Goal: Communication & Community: Share content

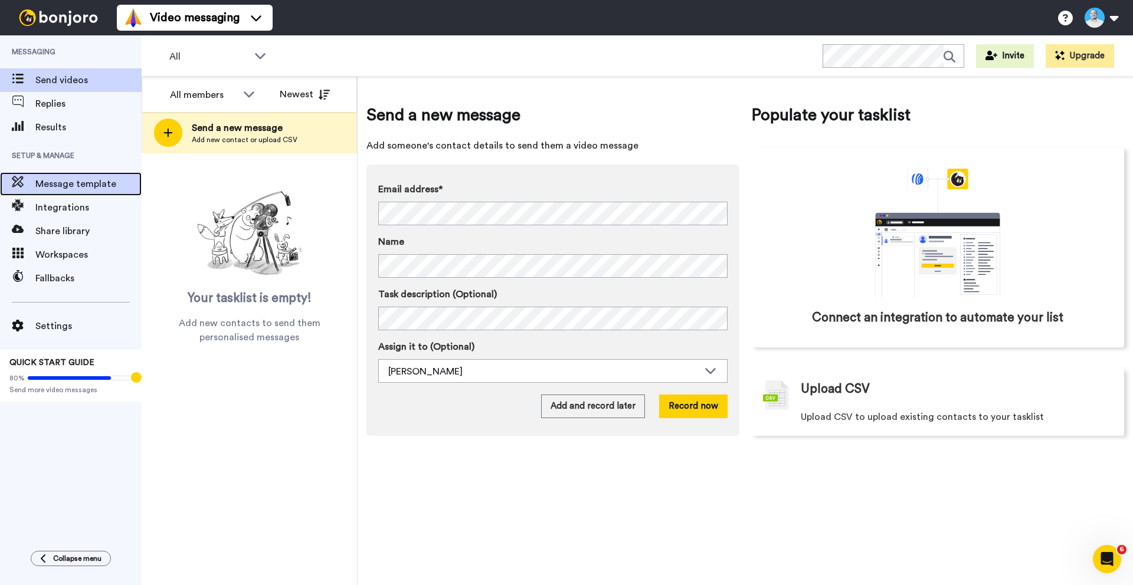
click at [57, 185] on span "Message template" at bounding box center [88, 184] width 106 height 14
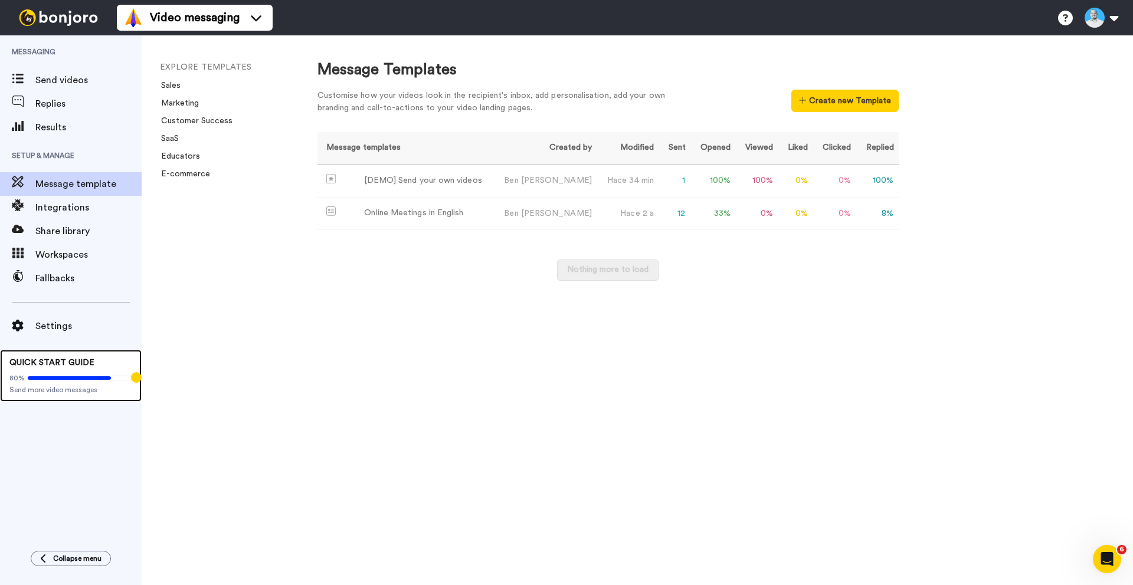
click at [59, 371] on div "80% Send more video messages" at bounding box center [70, 382] width 123 height 26
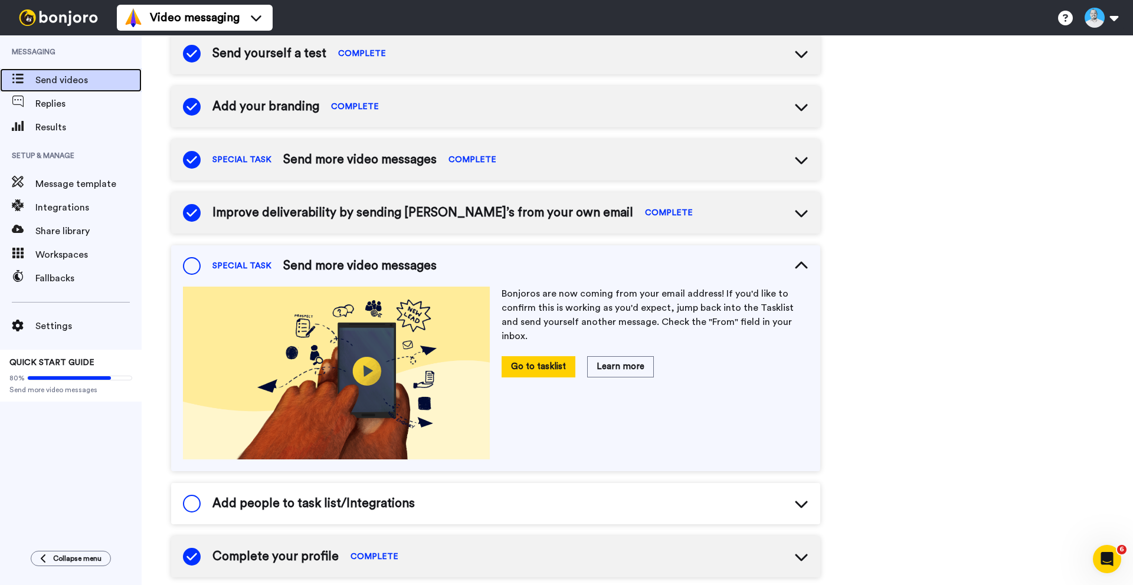
click at [45, 83] on span "Send videos" at bounding box center [88, 80] width 106 height 14
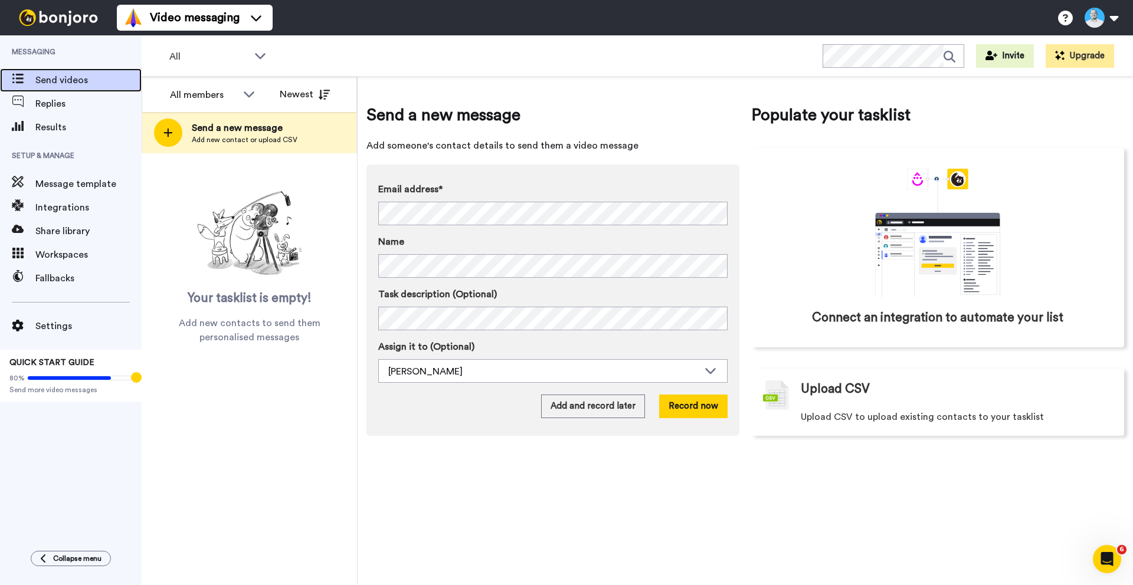
click at [74, 81] on span "Send videos" at bounding box center [88, 80] width 106 height 14
click at [47, 21] on img at bounding box center [58, 17] width 89 height 17
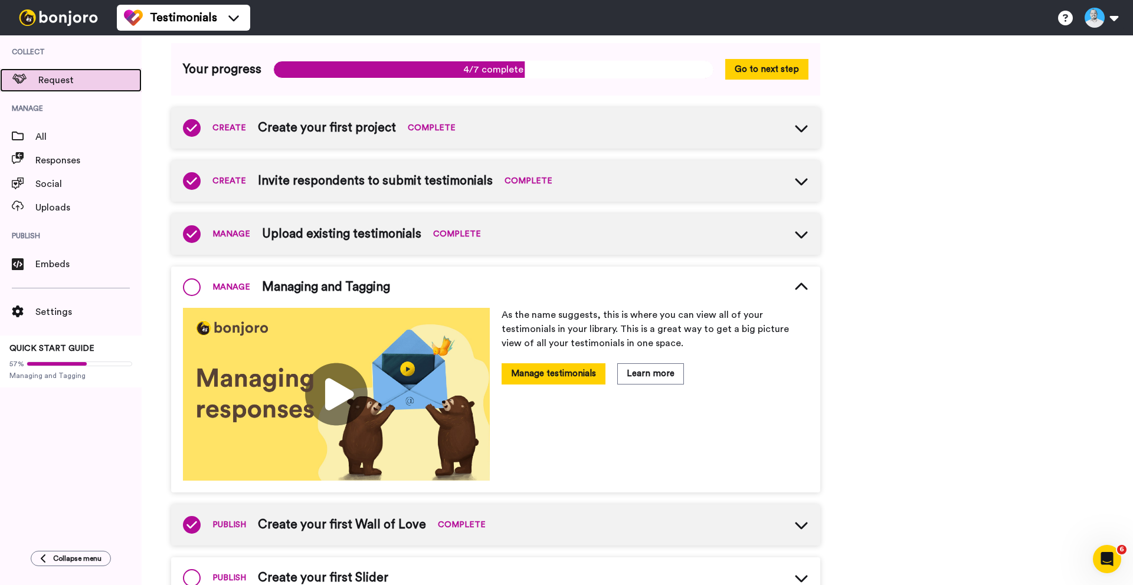
click at [50, 82] on span "Request" at bounding box center [89, 80] width 103 height 14
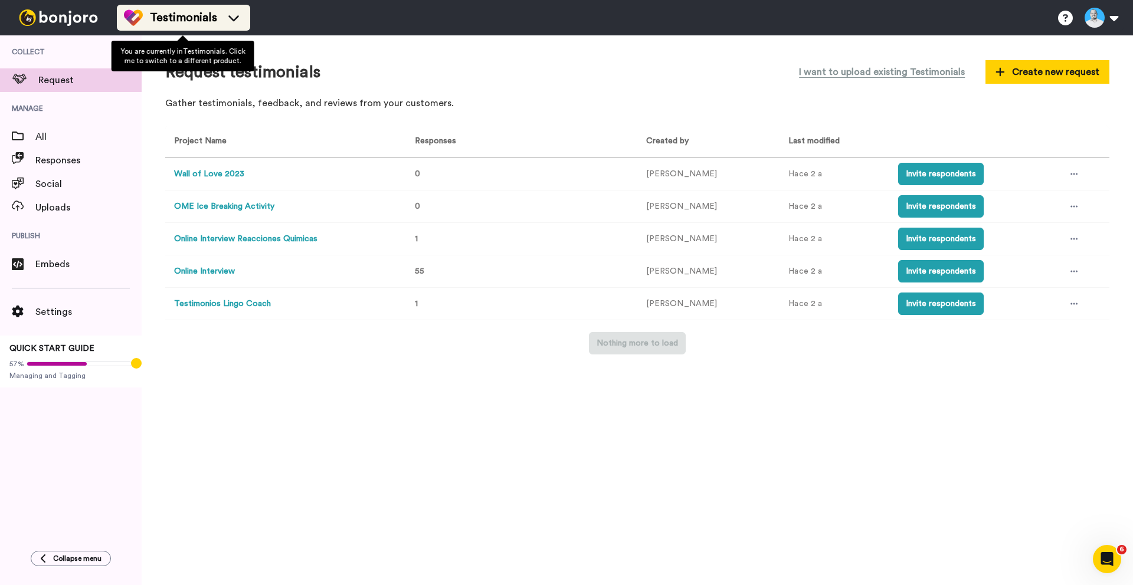
click at [153, 19] on span "Testimonials" at bounding box center [183, 17] width 67 height 17
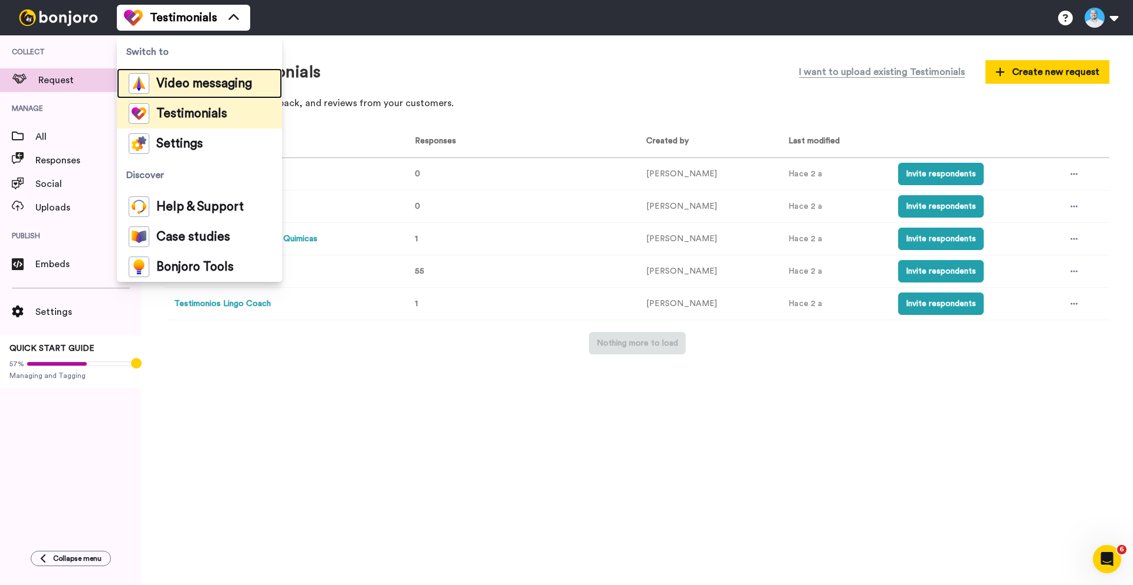
click at [155, 81] on div "Video messaging" at bounding box center [190, 83] width 123 height 21
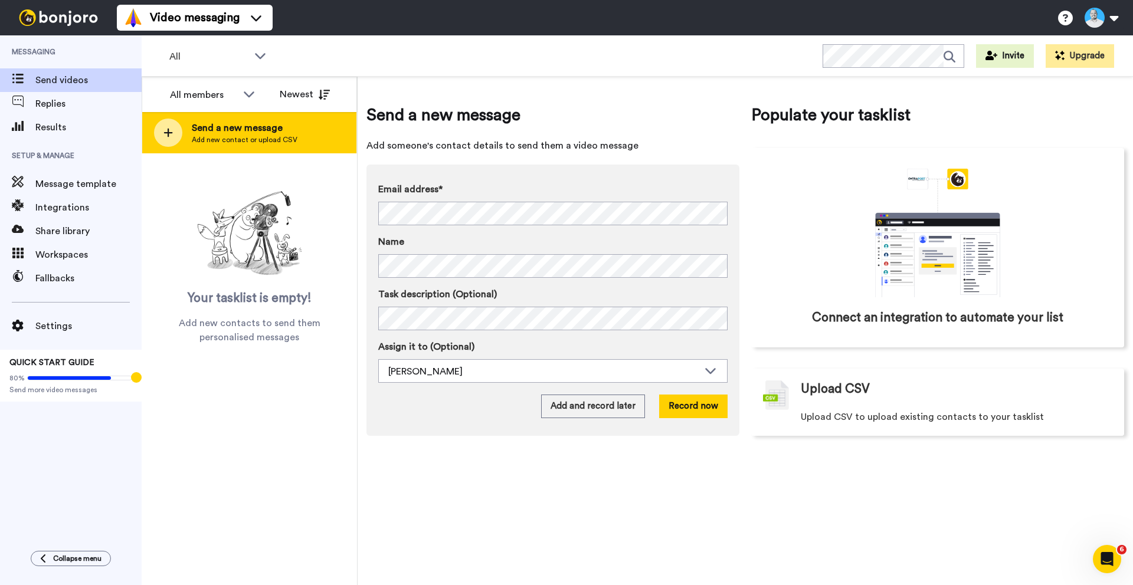
click at [220, 138] on span "Add new contact or upload CSV" at bounding box center [245, 139] width 106 height 9
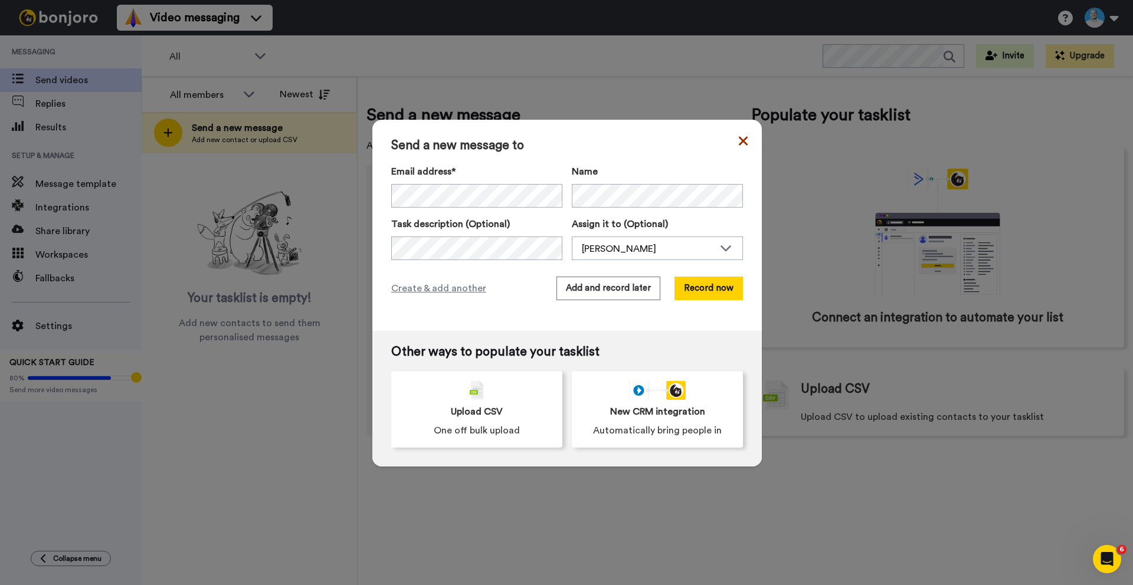
click at [739, 142] on icon at bounding box center [743, 140] width 9 height 9
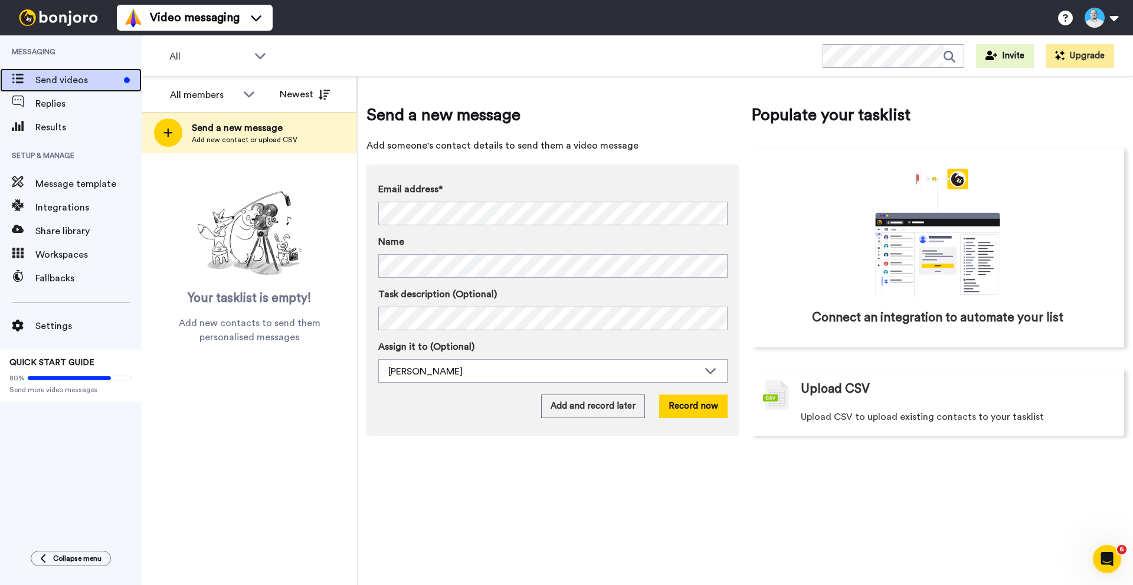
click at [55, 81] on span "Send videos" at bounding box center [77, 80] width 84 height 14
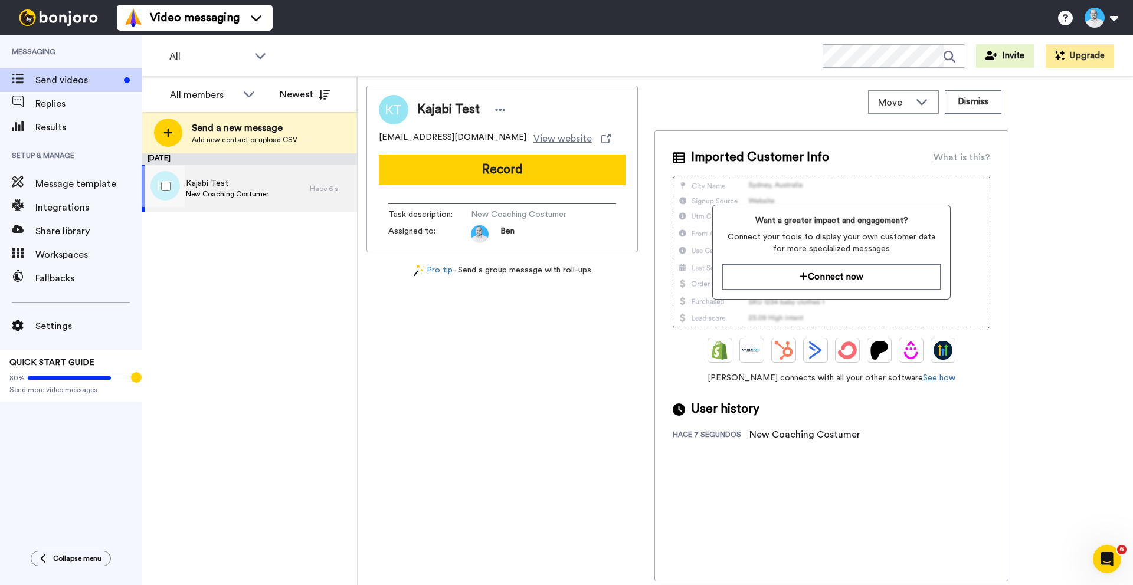
click at [222, 182] on span "Kajabi Test" at bounding box center [227, 184] width 83 height 12
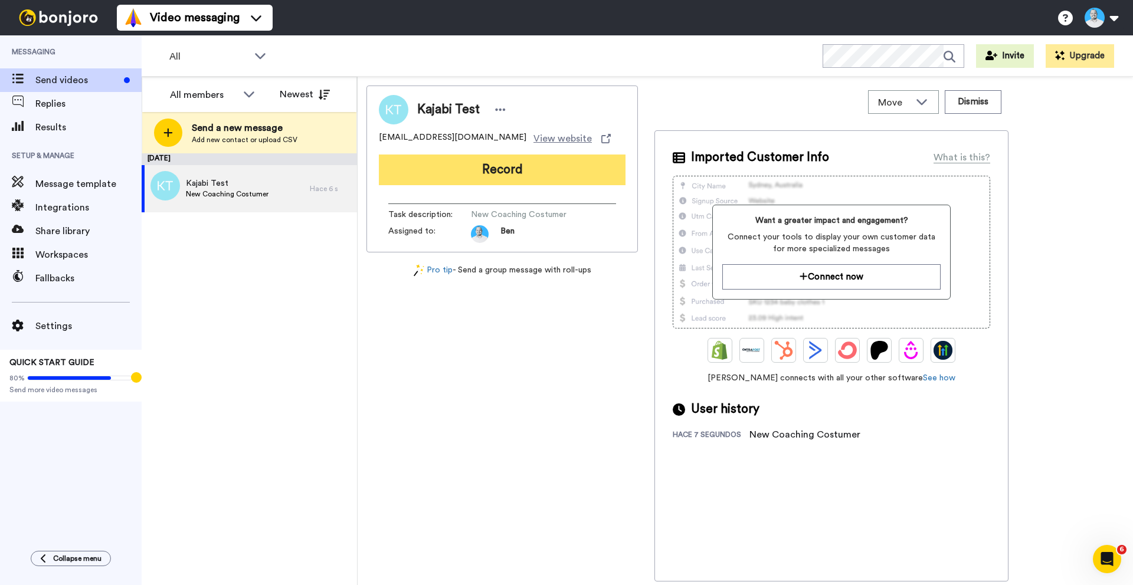
click at [492, 170] on button "Record" at bounding box center [502, 170] width 247 height 31
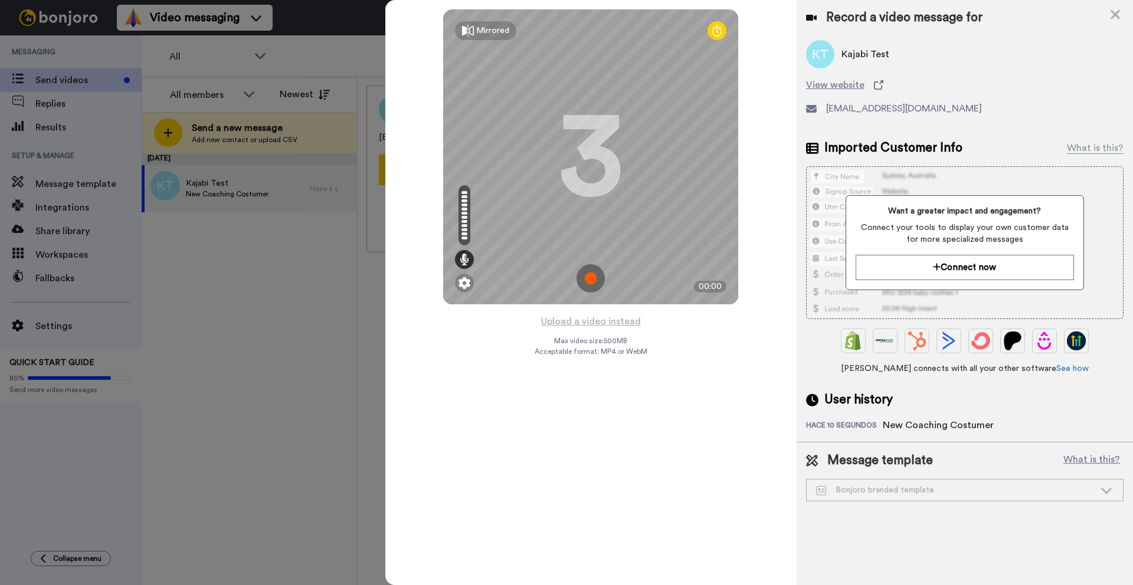
click at [893, 177] on div "Want a greater impact and engagement? Connect your tools to display your own cu…" at bounding box center [965, 242] width 318 height 153
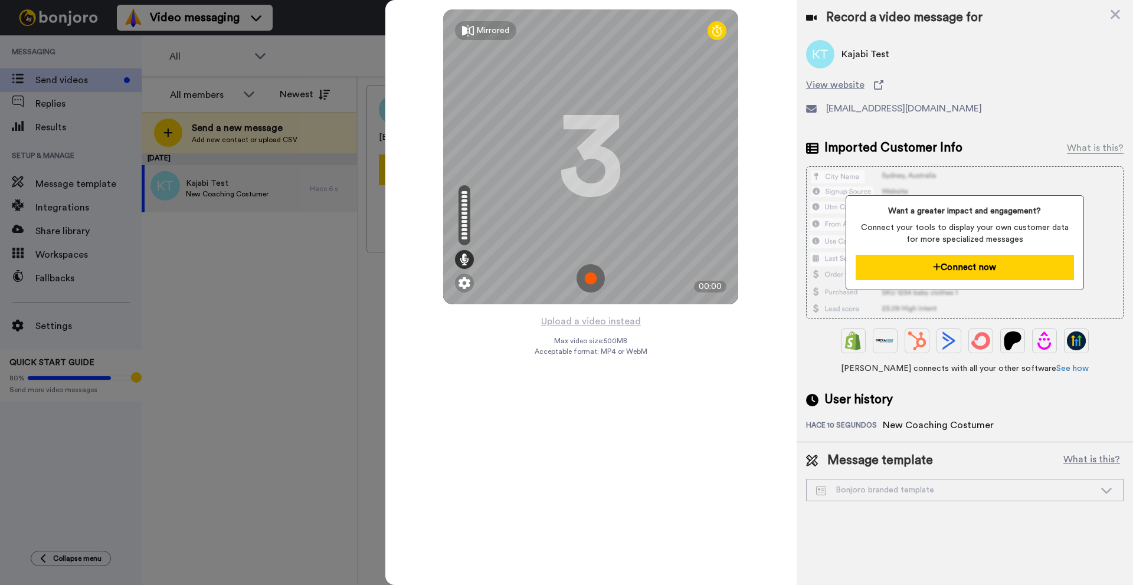
click at [990, 273] on button "Connect now" at bounding box center [965, 267] width 218 height 25
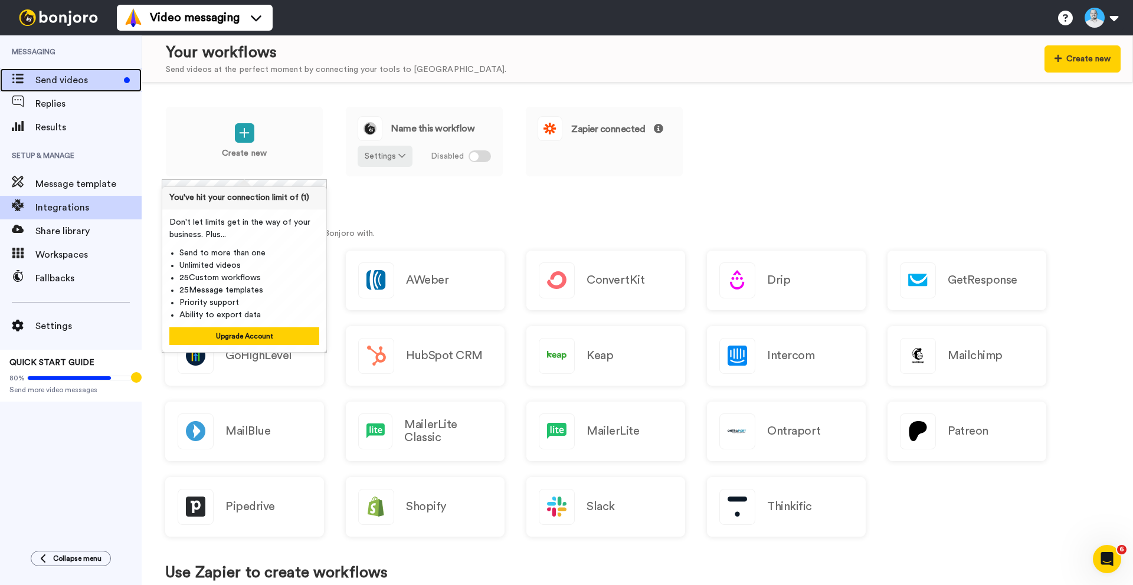
click at [86, 84] on span "Send videos" at bounding box center [77, 80] width 84 height 14
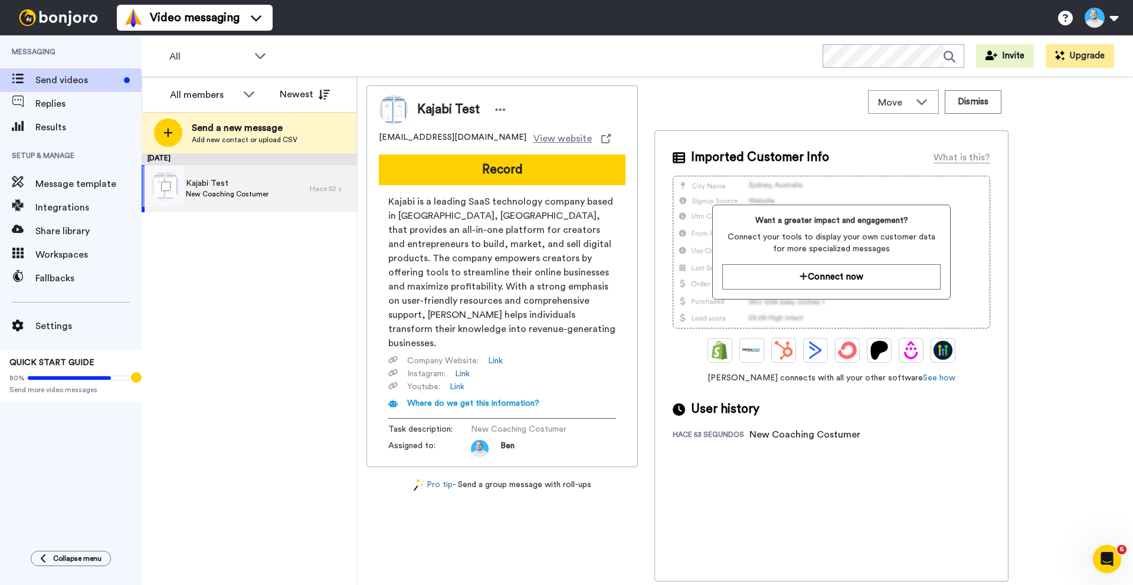
click at [241, 185] on span "Kajabi Test" at bounding box center [227, 184] width 83 height 12
click at [955, 158] on div "What is this?" at bounding box center [962, 158] width 57 height 14
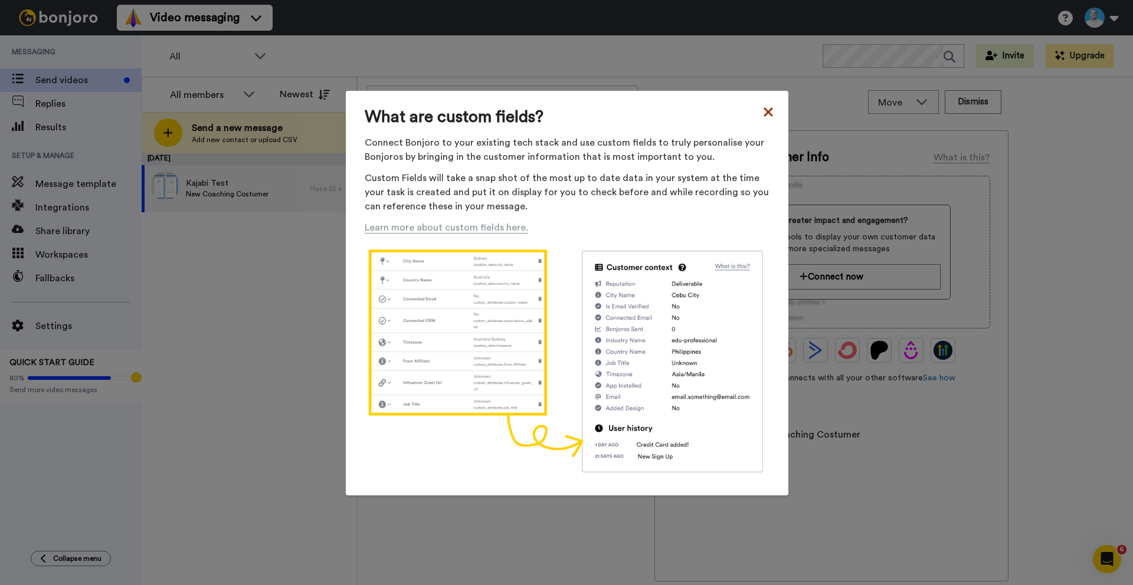
click at [764, 112] on icon at bounding box center [768, 112] width 9 height 9
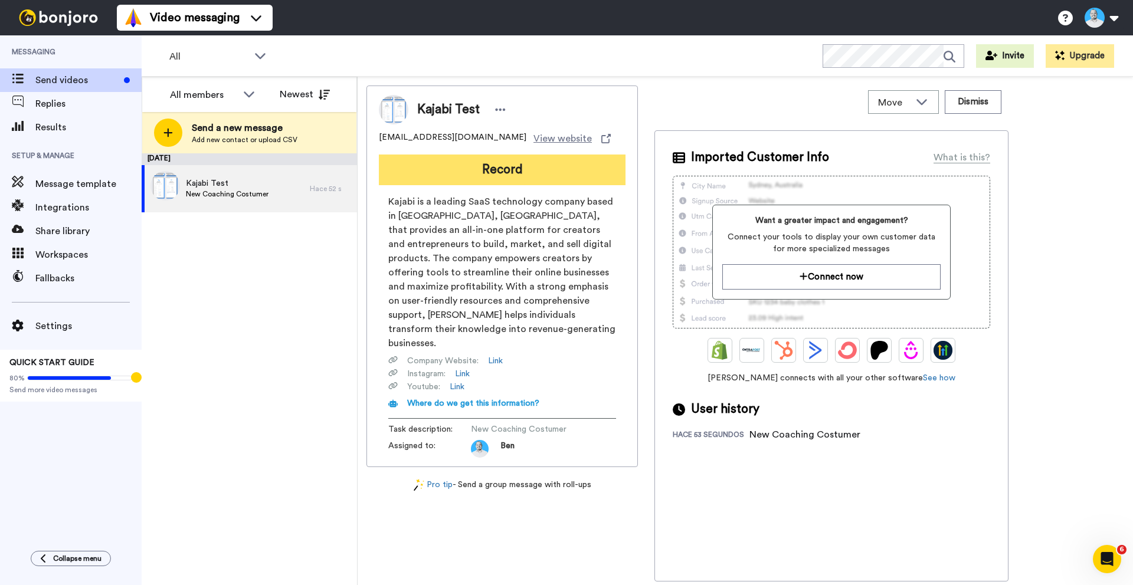
click at [500, 171] on button "Record" at bounding box center [502, 170] width 247 height 31
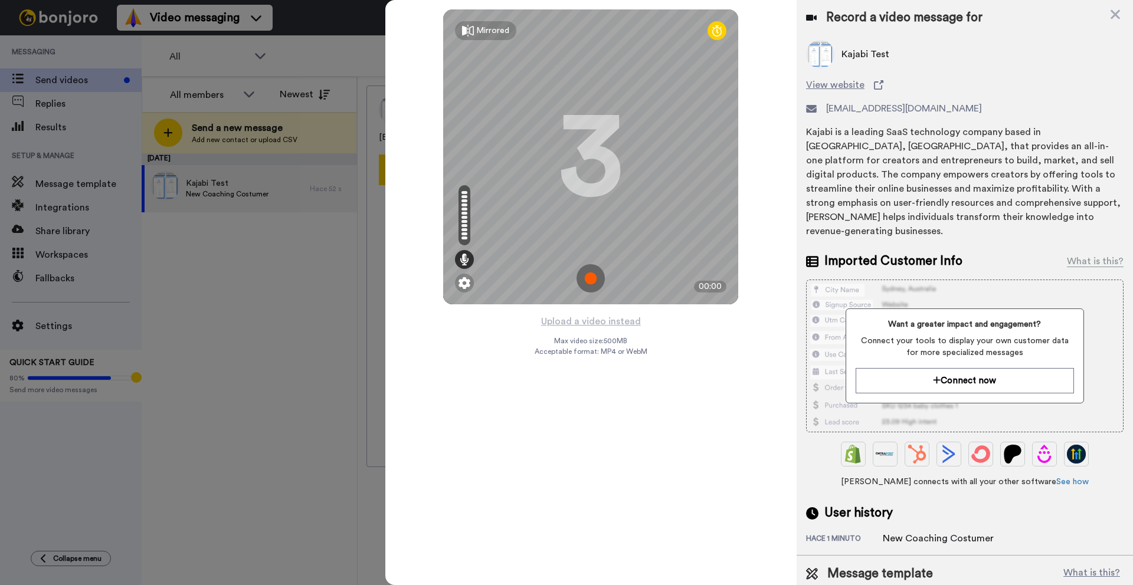
scroll to position [25, 0]
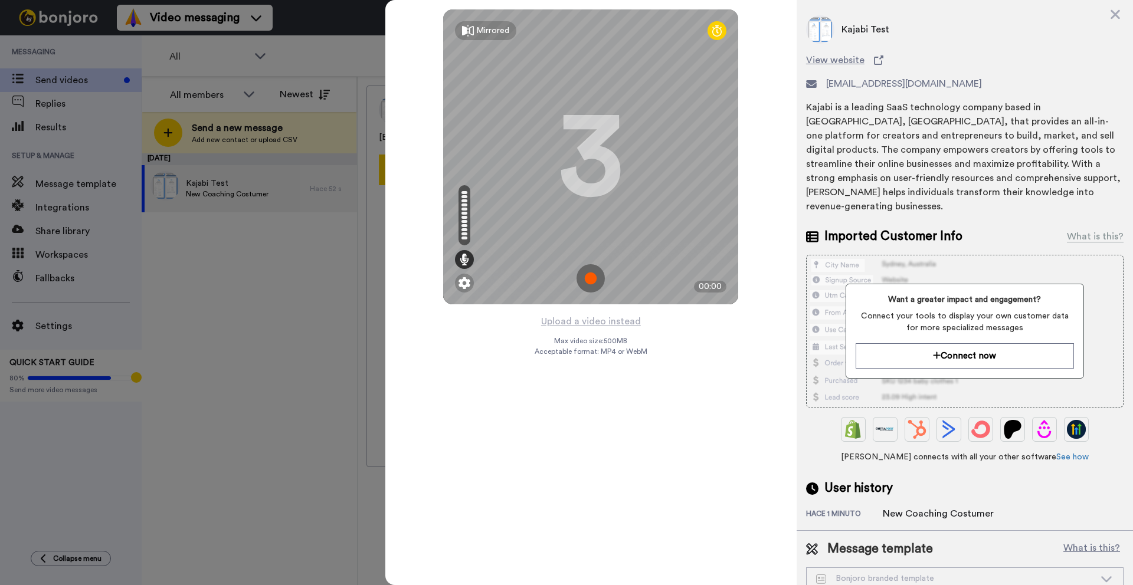
click at [940, 573] on div "Bonjoro branded template" at bounding box center [955, 579] width 279 height 12
click at [1105, 568] on div "Bonjoro branded template" at bounding box center [965, 578] width 316 height 21
click at [1100, 573] on icon at bounding box center [1107, 579] width 14 height 12
click at [1111, 17] on icon at bounding box center [1116, 14] width 12 height 15
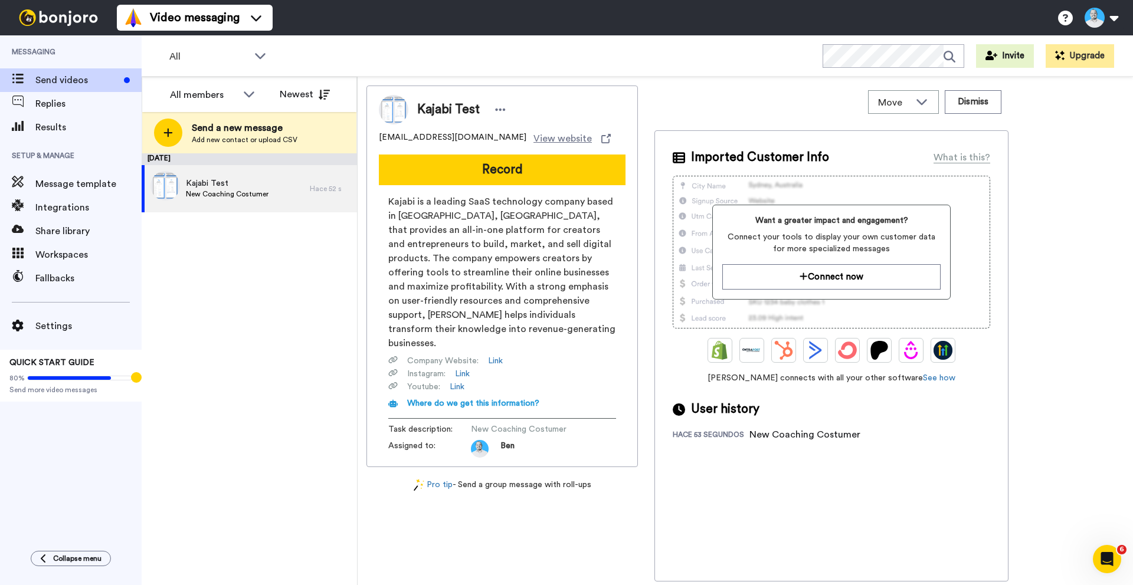
scroll to position [0, 0]
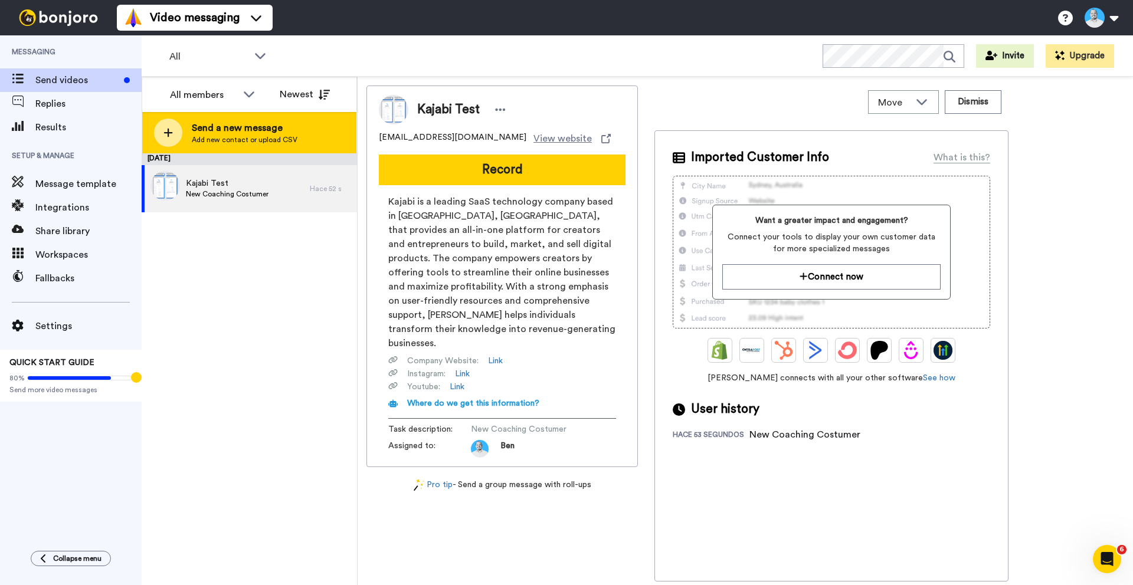
click at [219, 129] on span "Send a new message" at bounding box center [245, 128] width 106 height 14
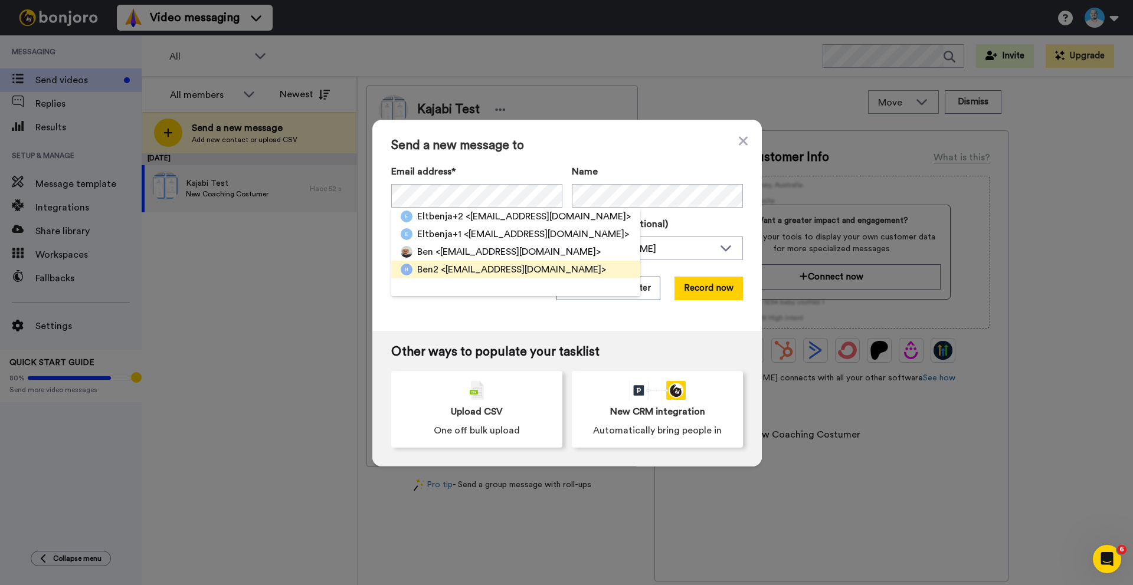
click at [443, 266] on span "<eltbenja@gmail.com>" at bounding box center [523, 270] width 165 height 14
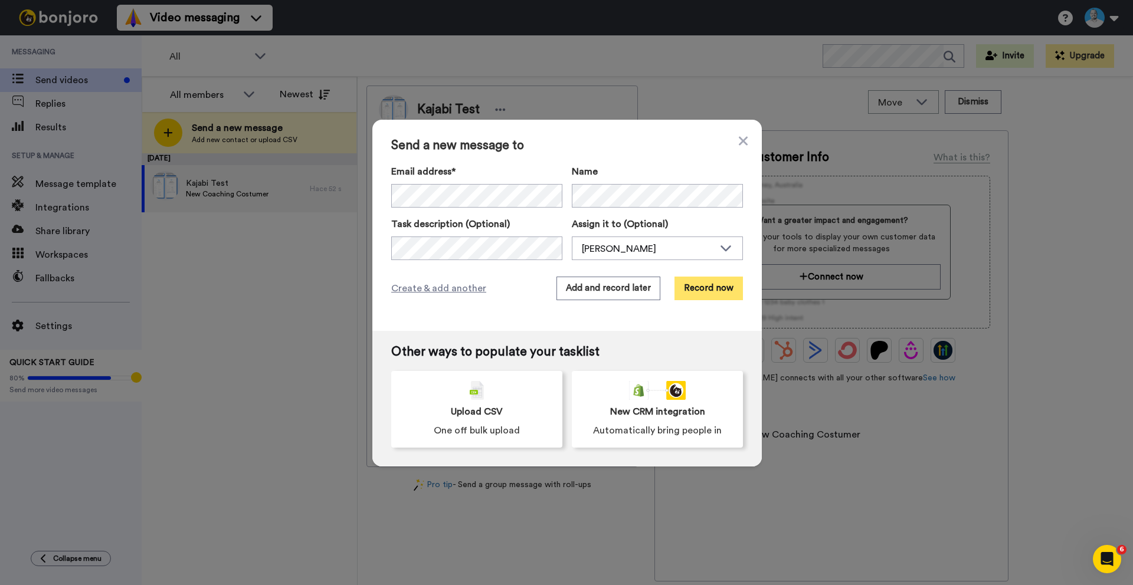
click at [705, 292] on button "Record now" at bounding box center [709, 289] width 68 height 24
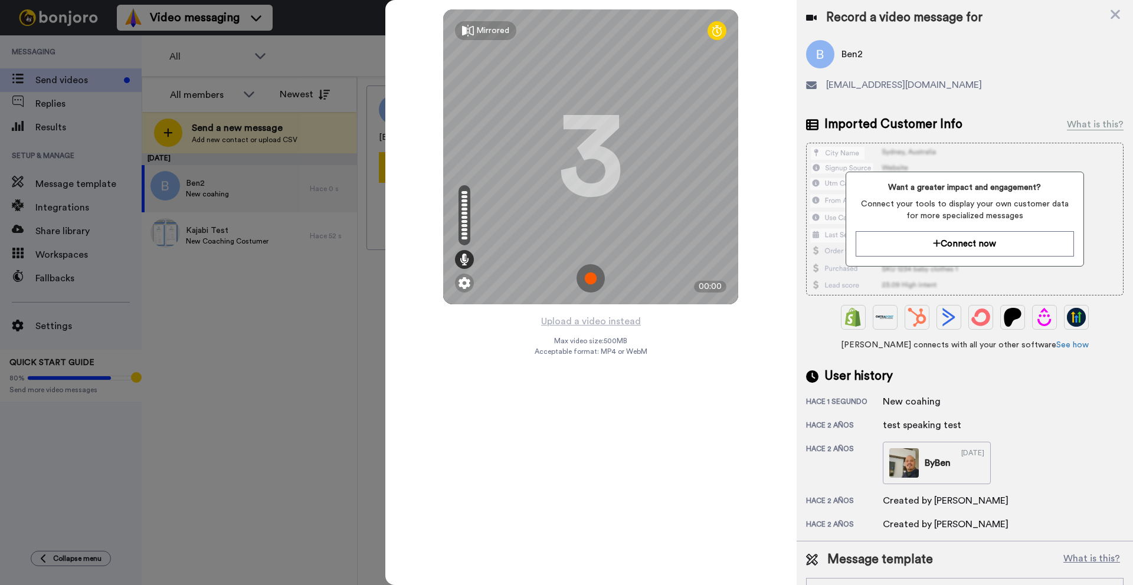
scroll to position [25, 0]
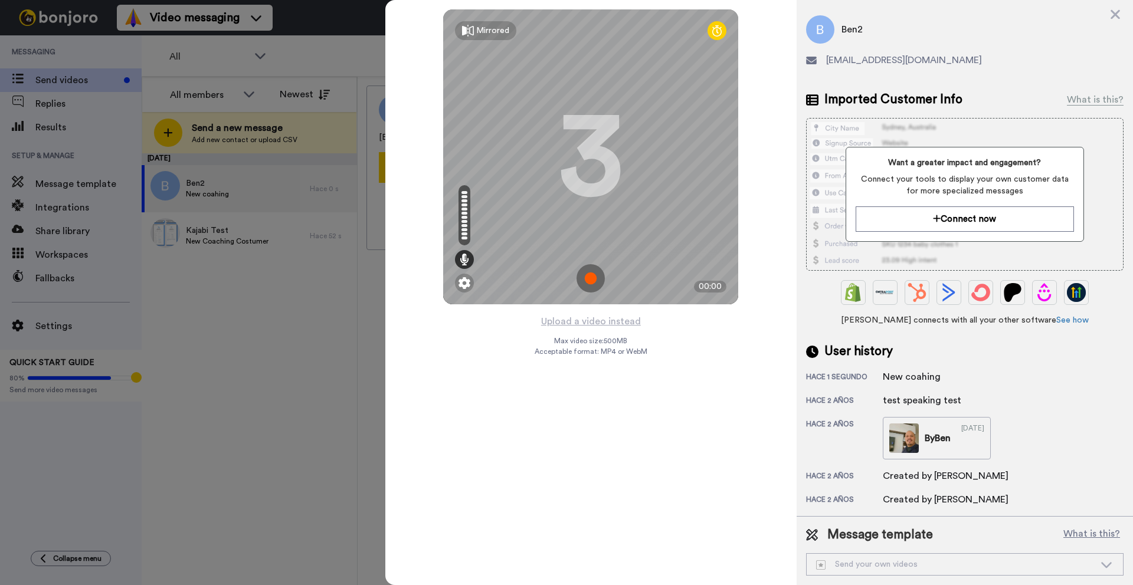
click at [1074, 557] on div "Send your own videos" at bounding box center [965, 564] width 316 height 21
click at [1100, 566] on icon at bounding box center [1107, 565] width 14 height 12
click at [1100, 565] on icon at bounding box center [1107, 565] width 14 height 12
click at [1100, 560] on icon at bounding box center [1107, 565] width 14 height 12
click at [1085, 522] on div "Message template What is this? Send your own videos Bonjoro branded template" at bounding box center [965, 551] width 336 height 68
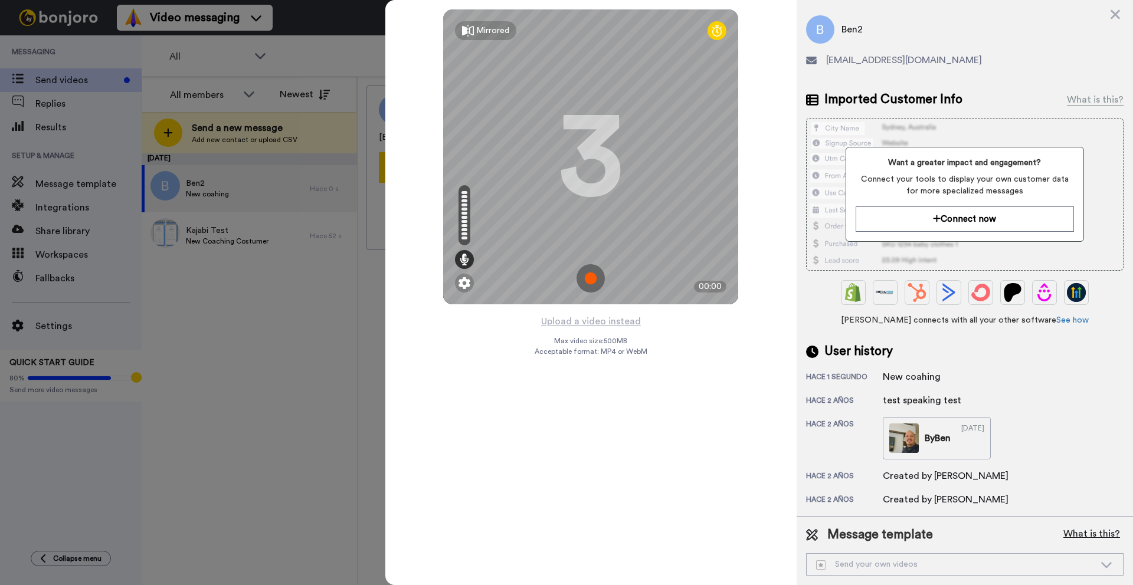
click at [1085, 529] on button "What is this?" at bounding box center [1092, 535] width 64 height 18
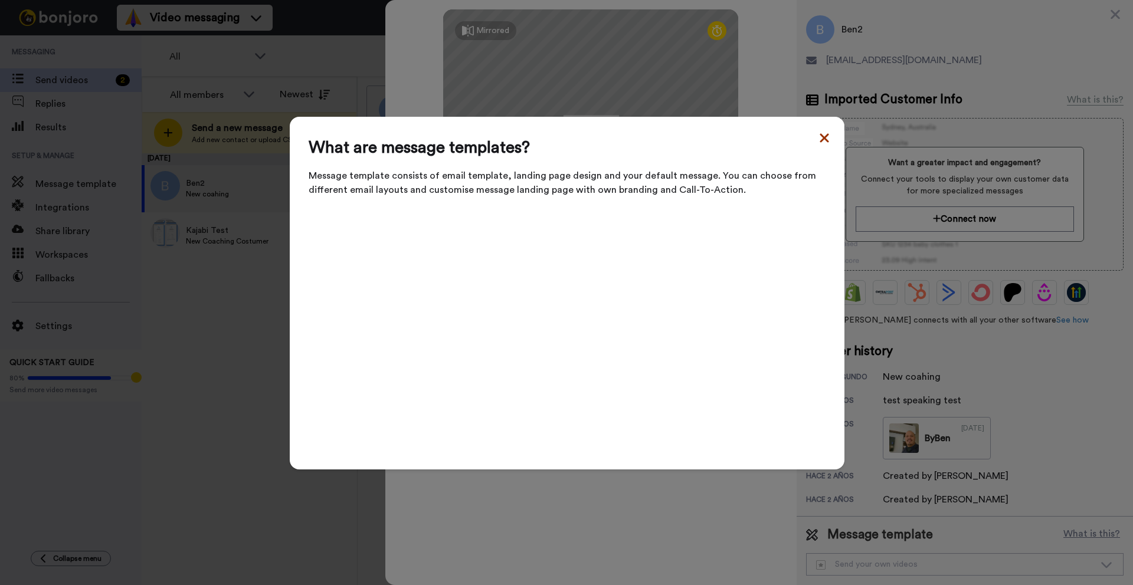
click at [820, 142] on icon at bounding box center [824, 137] width 9 height 9
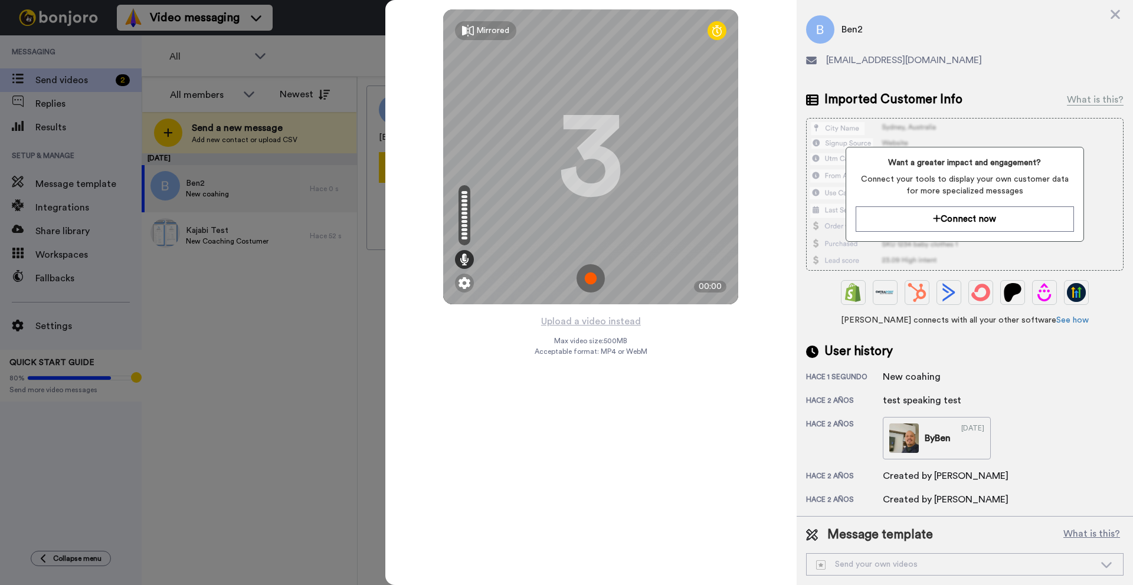
click at [1094, 558] on div "Send your own videos" at bounding box center [965, 564] width 316 height 21
click at [896, 569] on div "Send your own videos" at bounding box center [955, 565] width 279 height 12
click at [1106, 12] on div "Record a video message for Ben2 eltbenja@gmail.com" at bounding box center [965, 31] width 318 height 92
click at [1112, 14] on icon at bounding box center [1116, 14] width 12 height 15
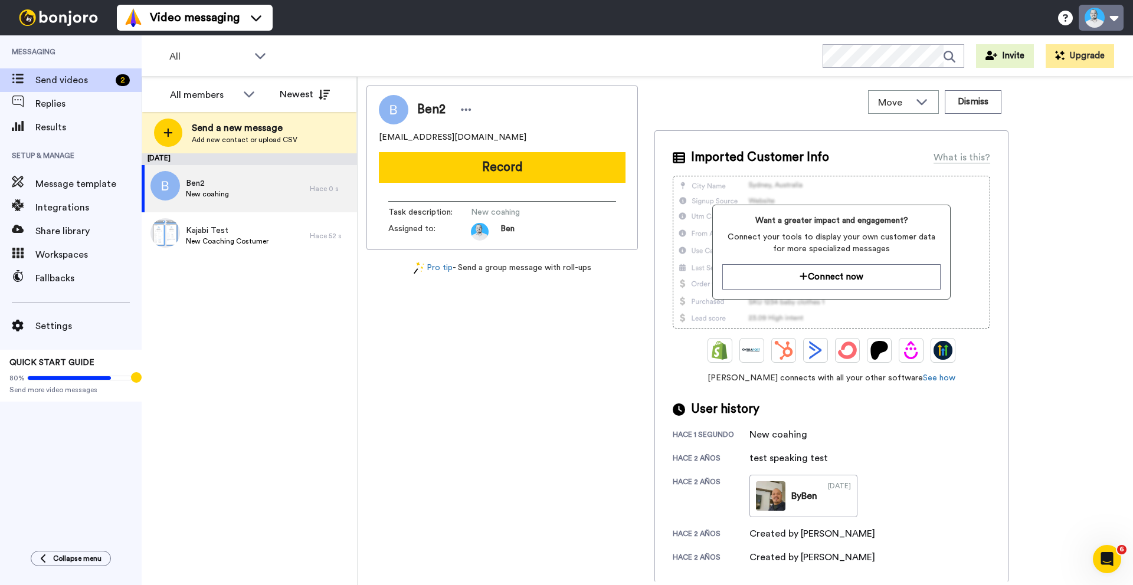
scroll to position [0, 0]
click at [461, 107] on icon at bounding box center [466, 110] width 11 height 12
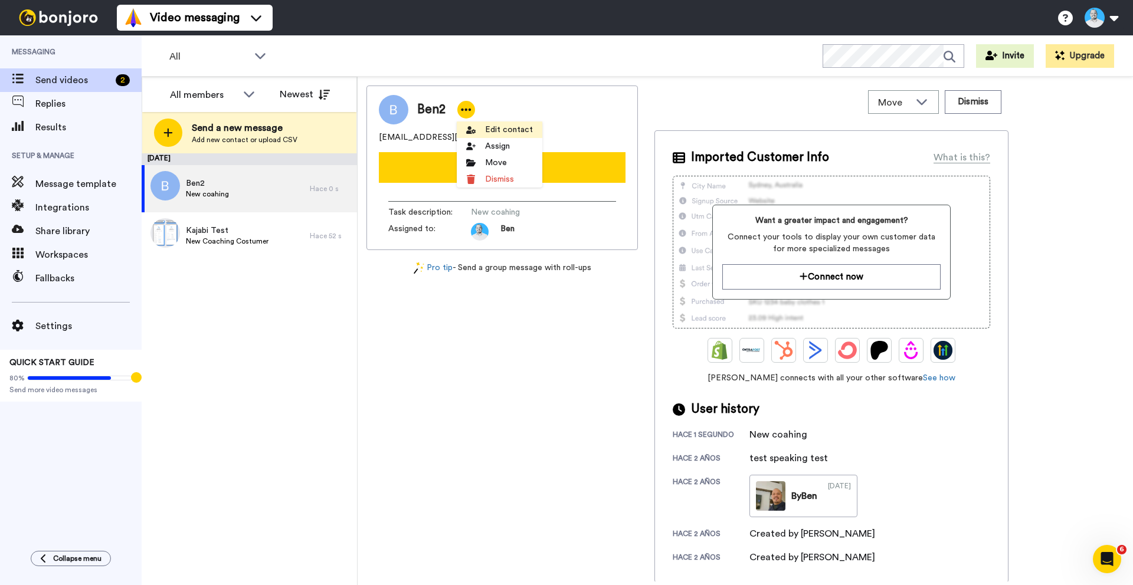
click at [499, 132] on li "Edit contact" at bounding box center [500, 130] width 86 height 17
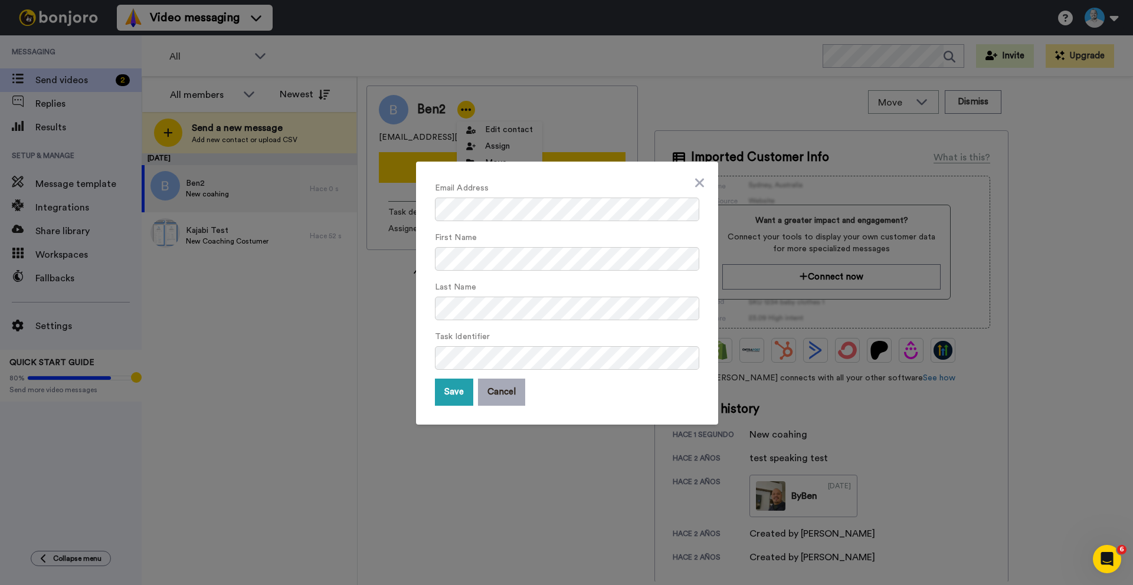
click at [493, 398] on button "Cancel" at bounding box center [501, 392] width 47 height 27
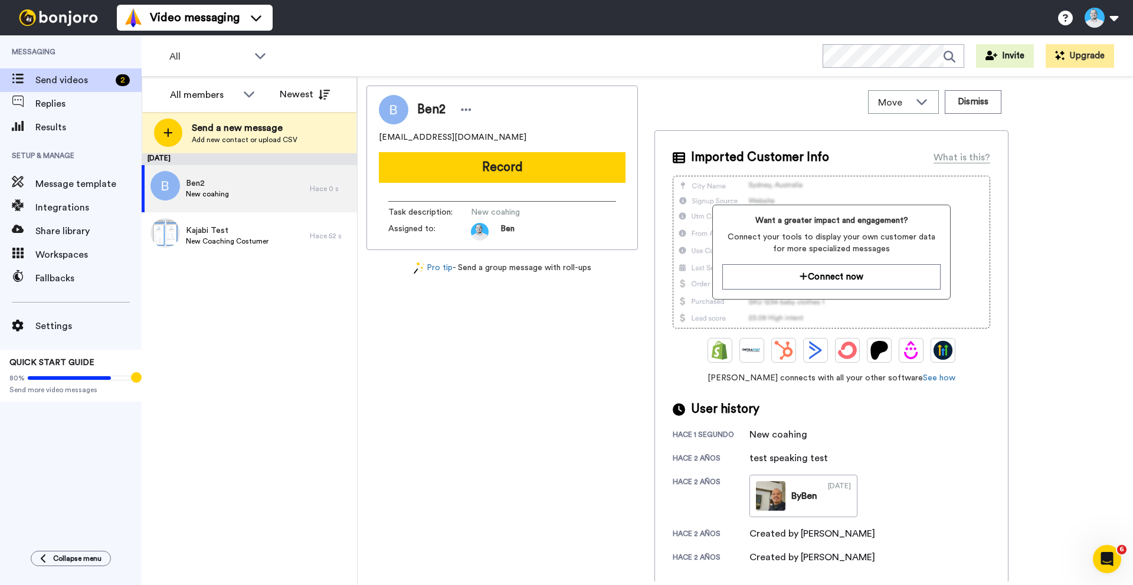
scroll to position [1, 0]
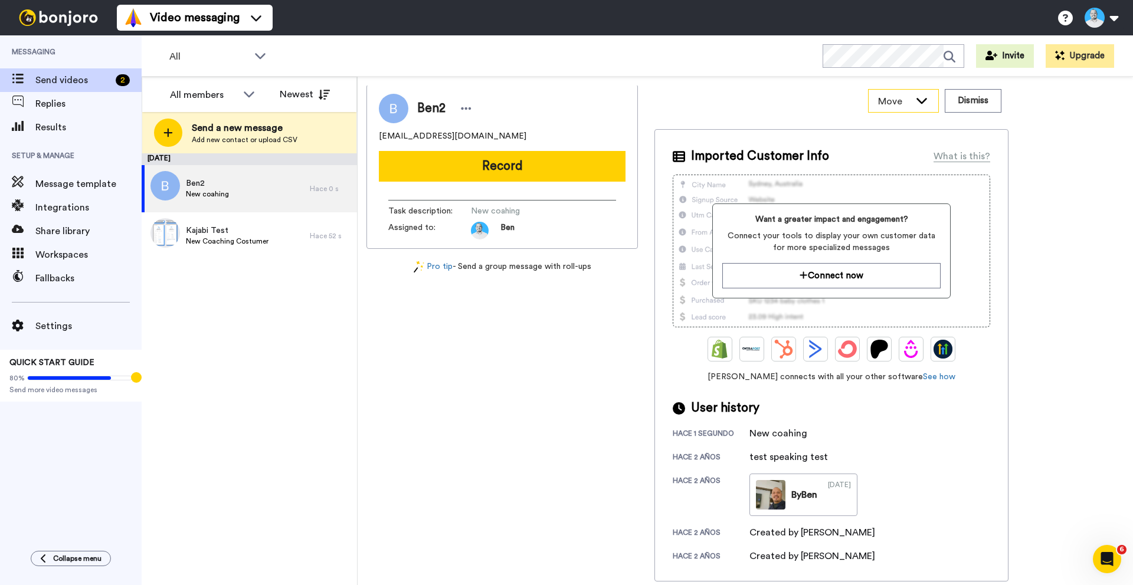
click at [913, 112] on div "Move" at bounding box center [904, 101] width 70 height 22
click at [735, 106] on div "Move WORKSPACES View all Default Task List Onboarding Convert leads Other Onlin…" at bounding box center [832, 100] width 354 height 33
click at [54, 185] on span "Message template" at bounding box center [88, 184] width 106 height 14
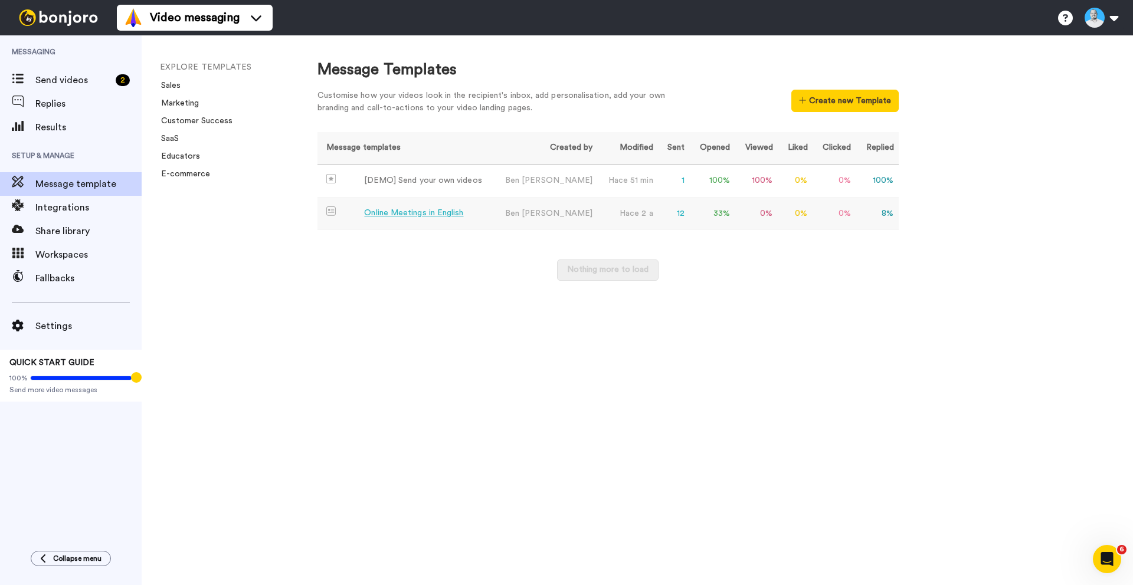
click at [440, 216] on div "Online Meetings in English" at bounding box center [413, 213] width 99 height 12
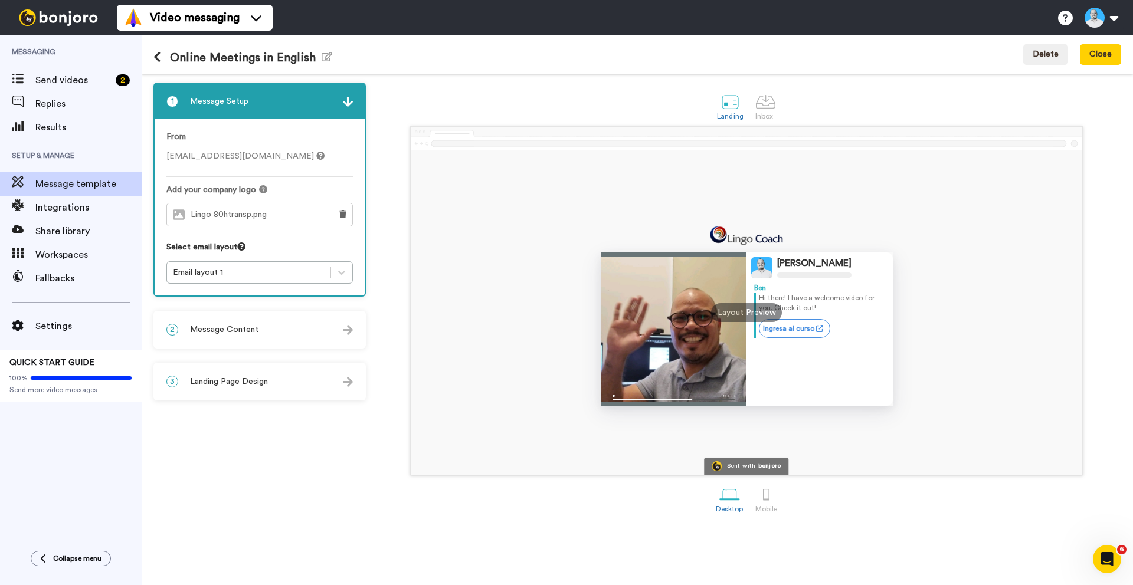
click at [158, 57] on icon at bounding box center [157, 57] width 8 height 12
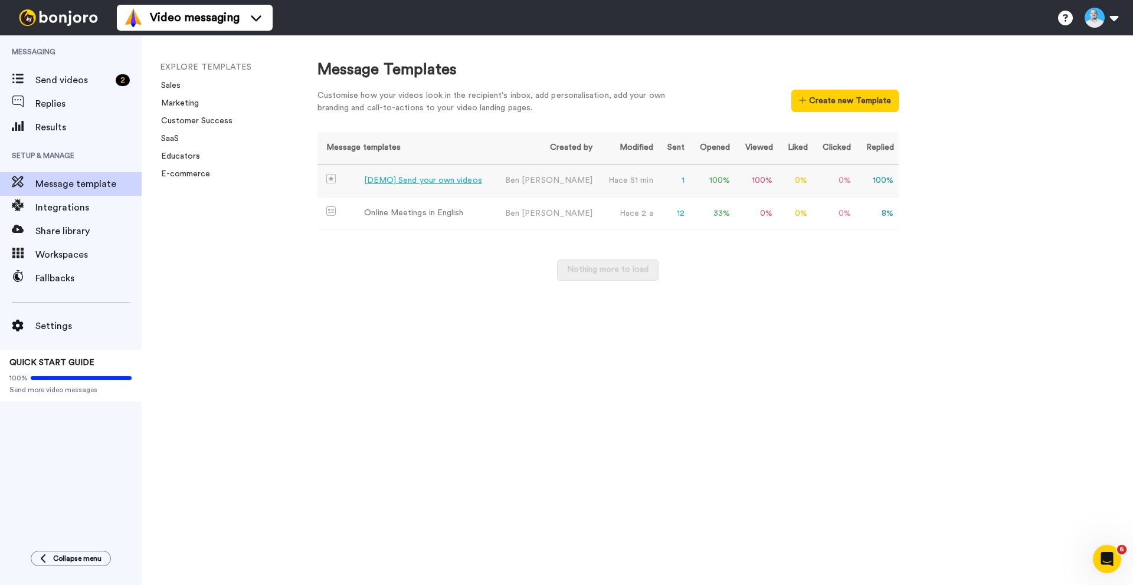
click at [396, 180] on div "[DEMO] Send your own videos" at bounding box center [423, 181] width 118 height 12
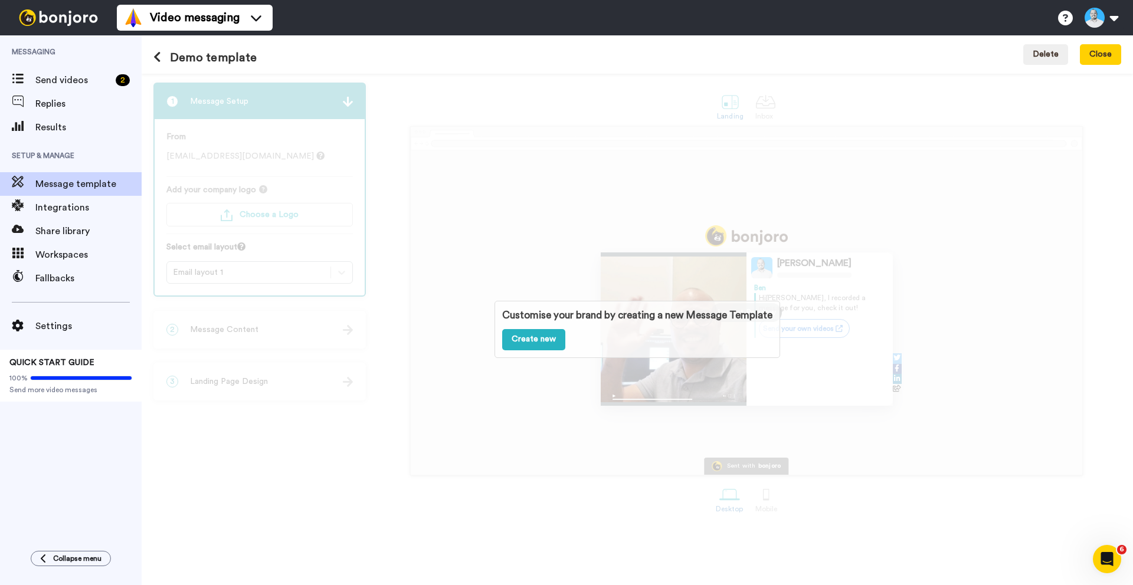
click at [249, 285] on div "Customise your brand by creating a new Message Template Create new" at bounding box center [638, 330] width 992 height 512
click at [751, 245] on div "Customise your brand by creating a new Message Template Create new" at bounding box center [638, 330] width 992 height 512
click at [1087, 58] on button "Close" at bounding box center [1100, 54] width 41 height 21
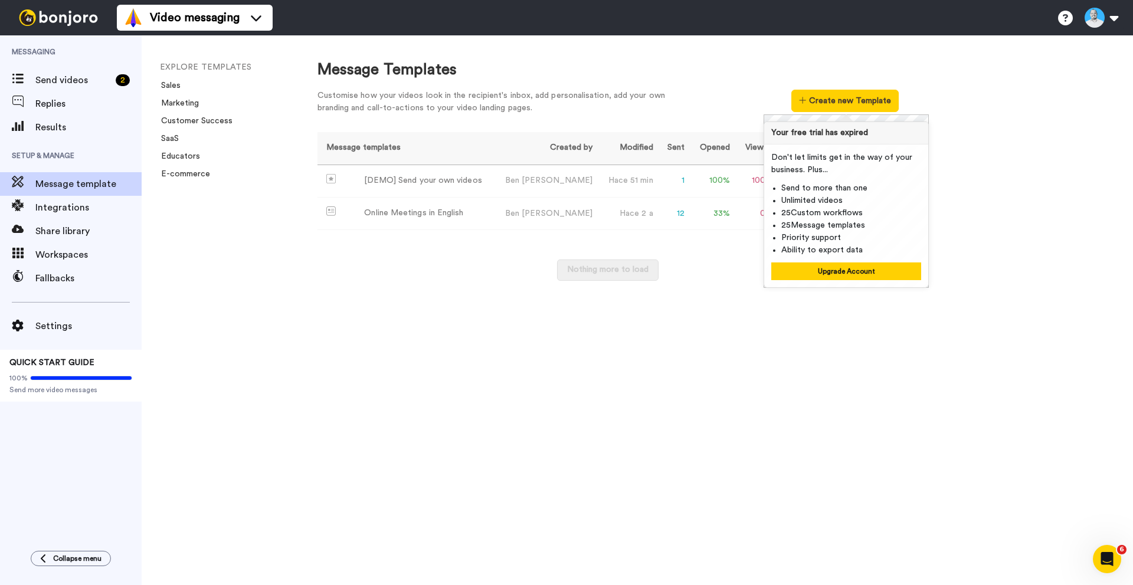
click at [708, 255] on div "Message templates Created by Modified Sent Opened Viewed Liked Clicked Replied …" at bounding box center [608, 212] width 581 height 161
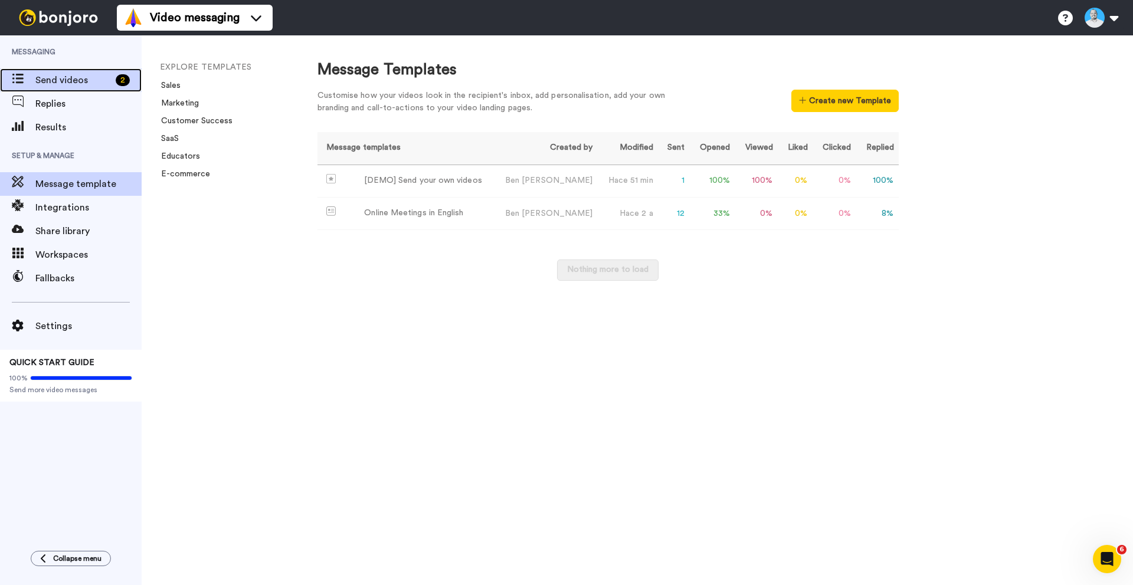
click at [55, 82] on span "Send videos" at bounding box center [73, 80] width 76 height 14
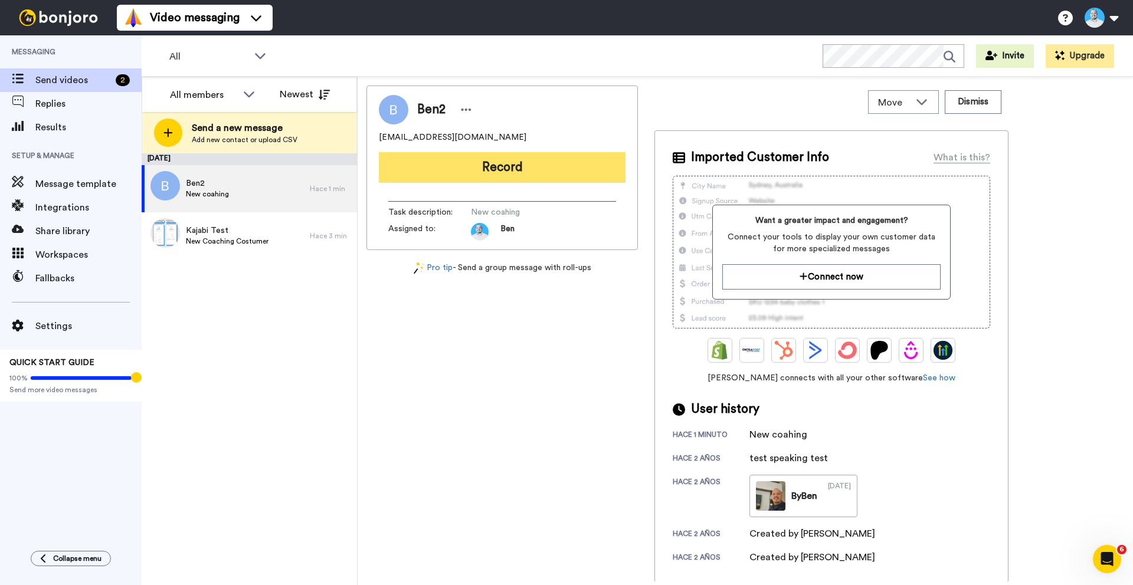
click at [510, 170] on button "Record" at bounding box center [502, 167] width 247 height 31
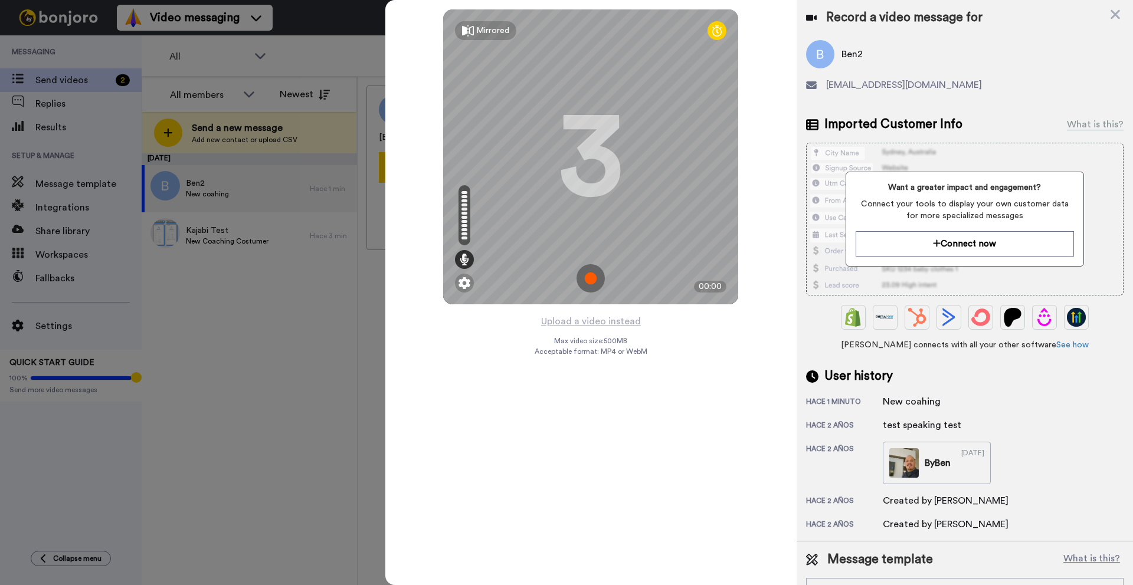
click at [600, 276] on img at bounding box center [591, 278] width 28 height 28
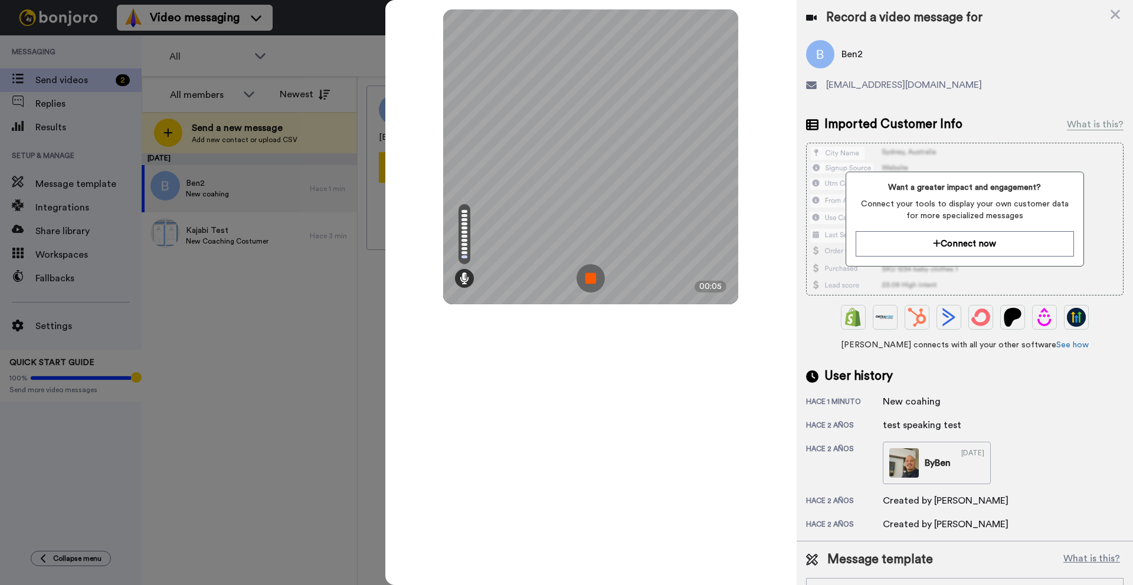
click at [587, 280] on img at bounding box center [591, 278] width 28 height 28
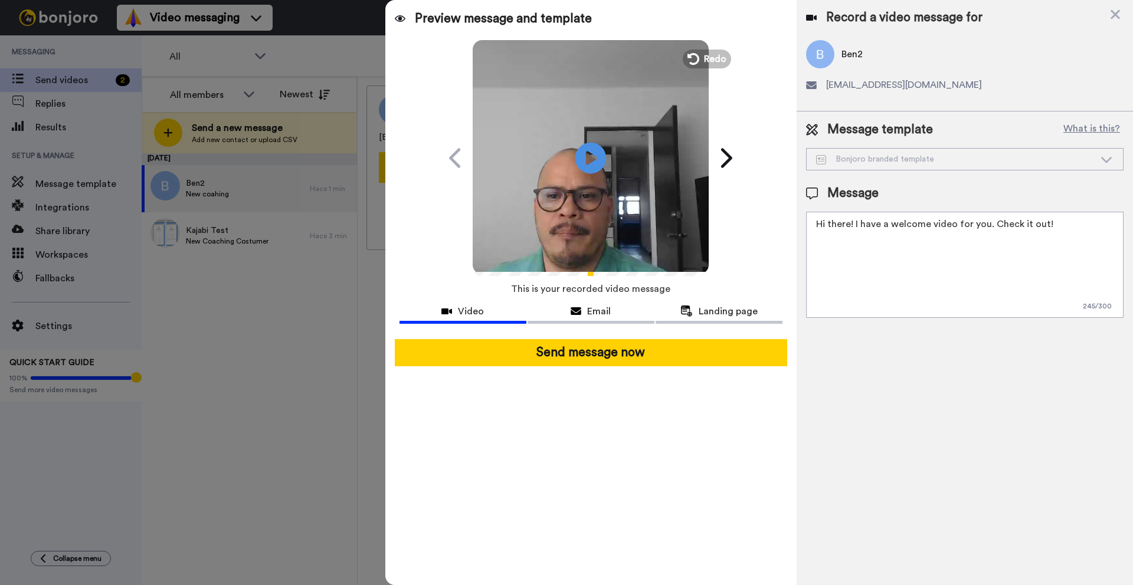
click at [594, 159] on icon "Play/Pause" at bounding box center [590, 158] width 31 height 56
click at [583, 313] on div "Email" at bounding box center [591, 312] width 127 height 14
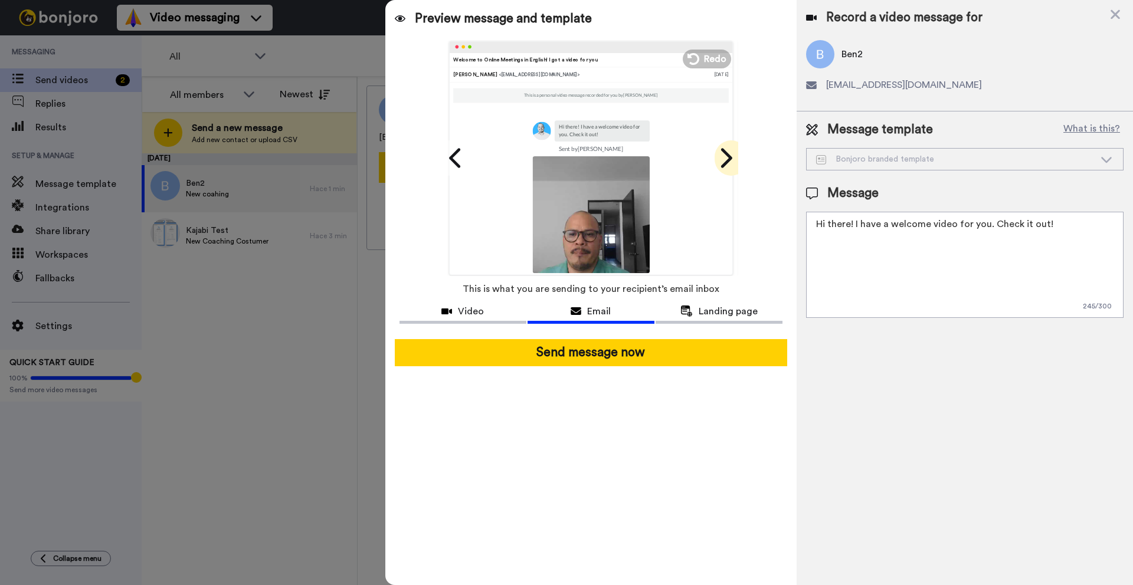
click at [728, 158] on icon at bounding box center [725, 158] width 19 height 22
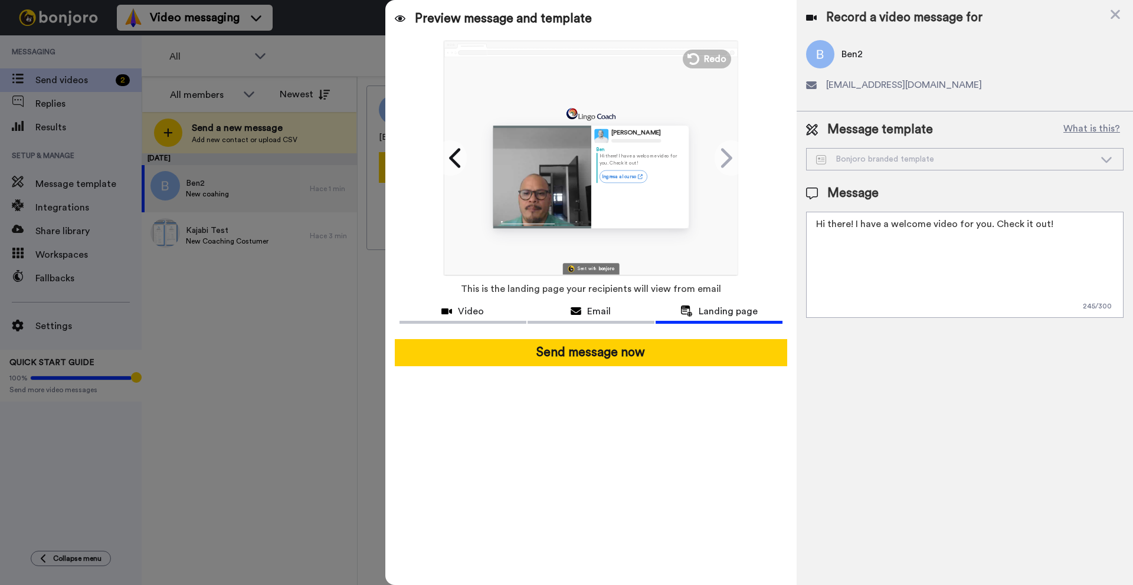
click at [899, 163] on div "Bonjoro branded template" at bounding box center [955, 159] width 279 height 12
click at [1120, 159] on div "Bonjoro branded template" at bounding box center [965, 159] width 316 height 21
click at [587, 192] on div at bounding box center [542, 177] width 98 height 103
click at [590, 267] on div "Sent with" at bounding box center [587, 269] width 19 height 4
click at [889, 154] on div "Bonjoro branded template" at bounding box center [955, 159] width 279 height 12
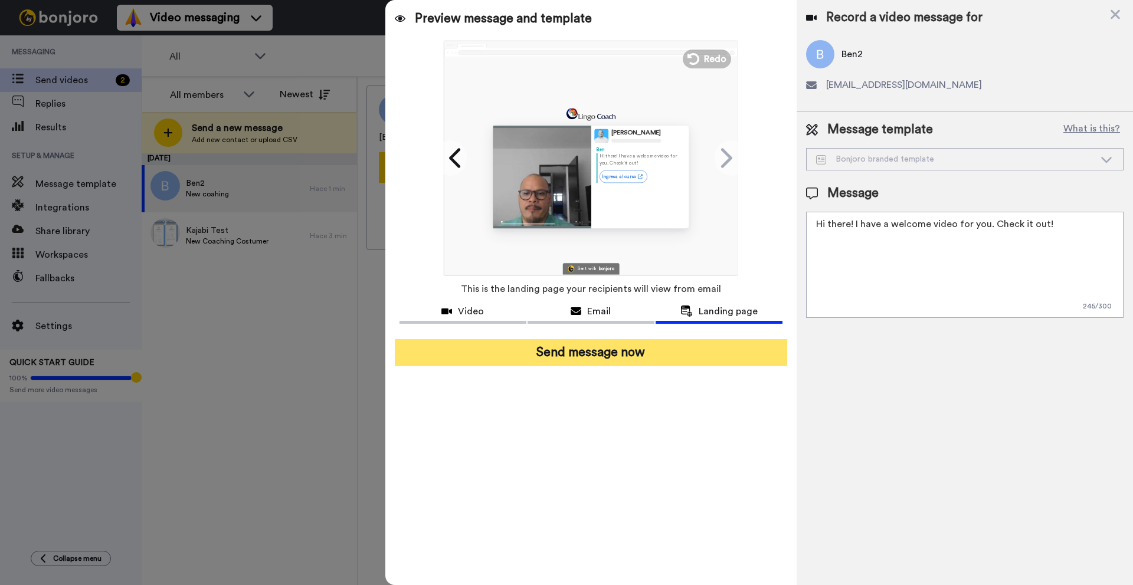
click at [594, 357] on button "Send message now" at bounding box center [591, 352] width 392 height 27
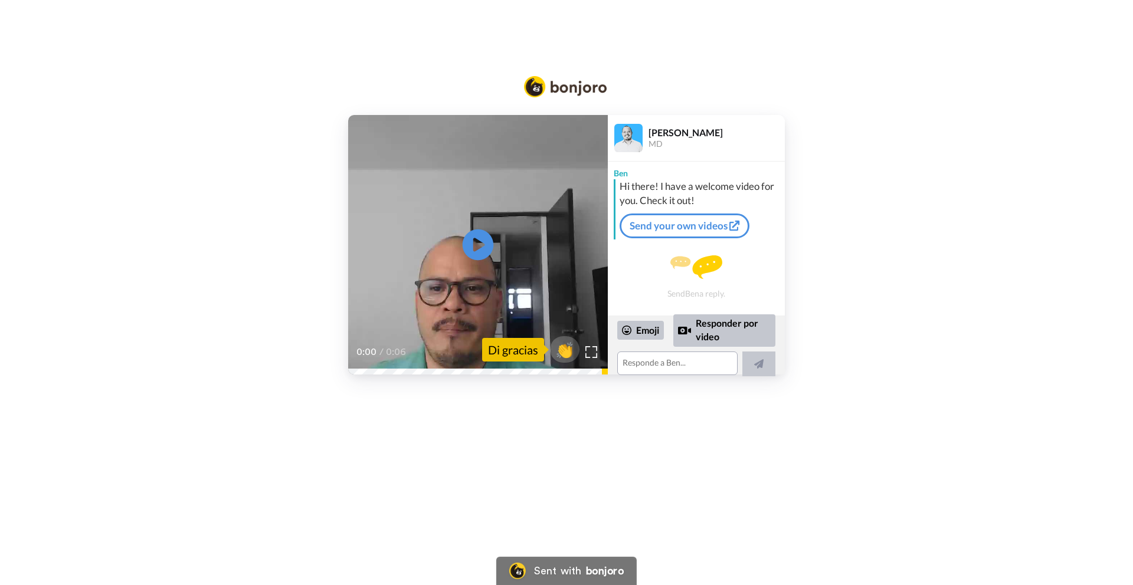
click at [473, 251] on icon at bounding box center [478, 245] width 31 height 31
click at [476, 250] on icon at bounding box center [478, 245] width 31 height 31
click at [476, 250] on icon "Play/Pause" at bounding box center [478, 245] width 31 height 56
click at [695, 230] on link "Send your own videos" at bounding box center [685, 226] width 130 height 25
click at [649, 326] on div "Emoji" at bounding box center [640, 330] width 47 height 19
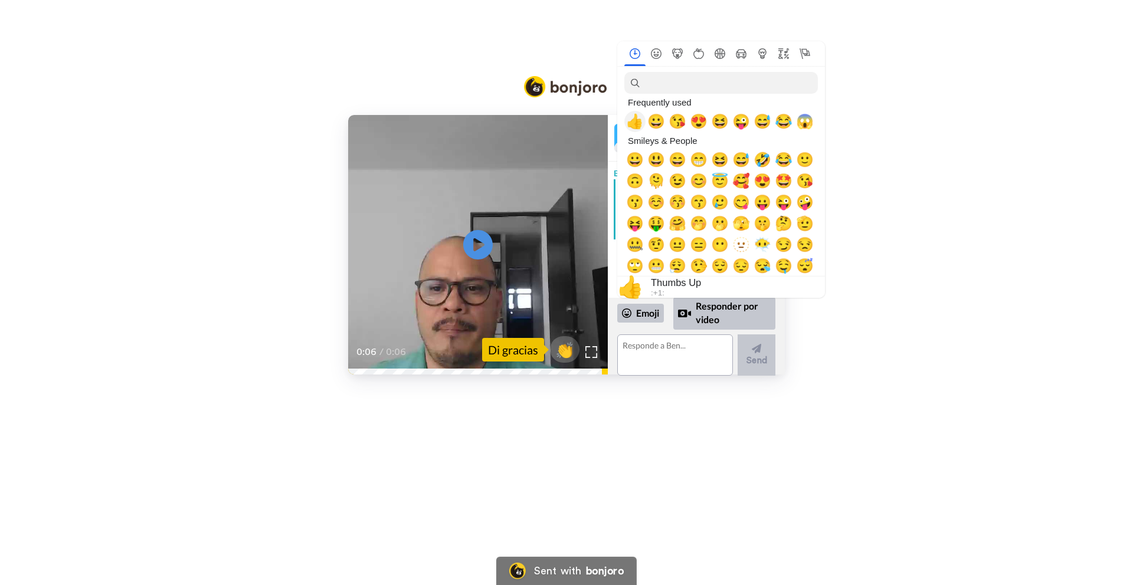
click at [633, 119] on span "👍" at bounding box center [635, 121] width 18 height 17
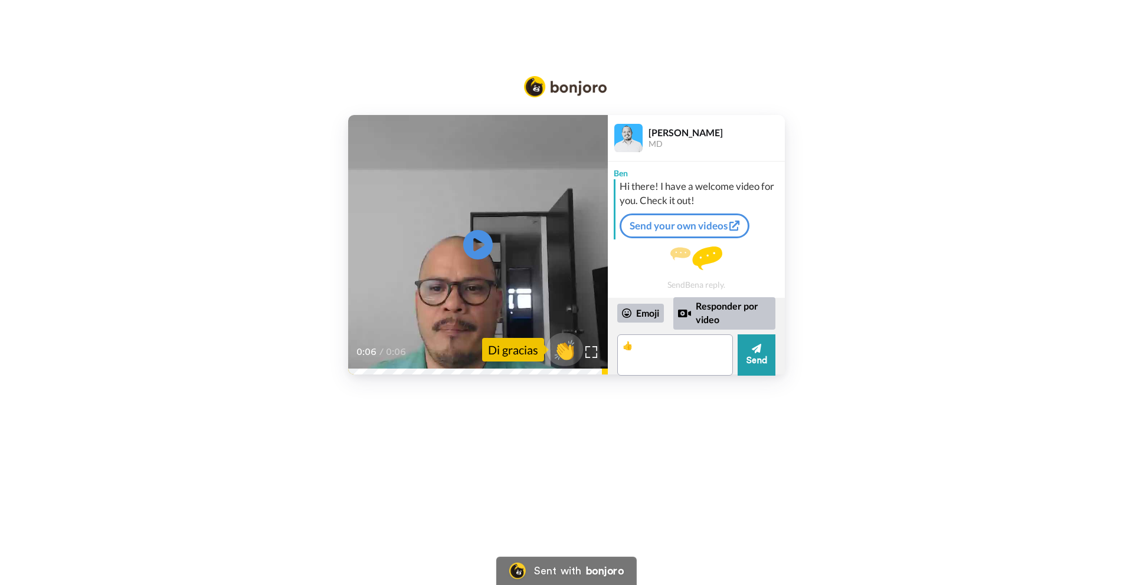
click at [567, 349] on span "👏" at bounding box center [565, 350] width 37 height 24
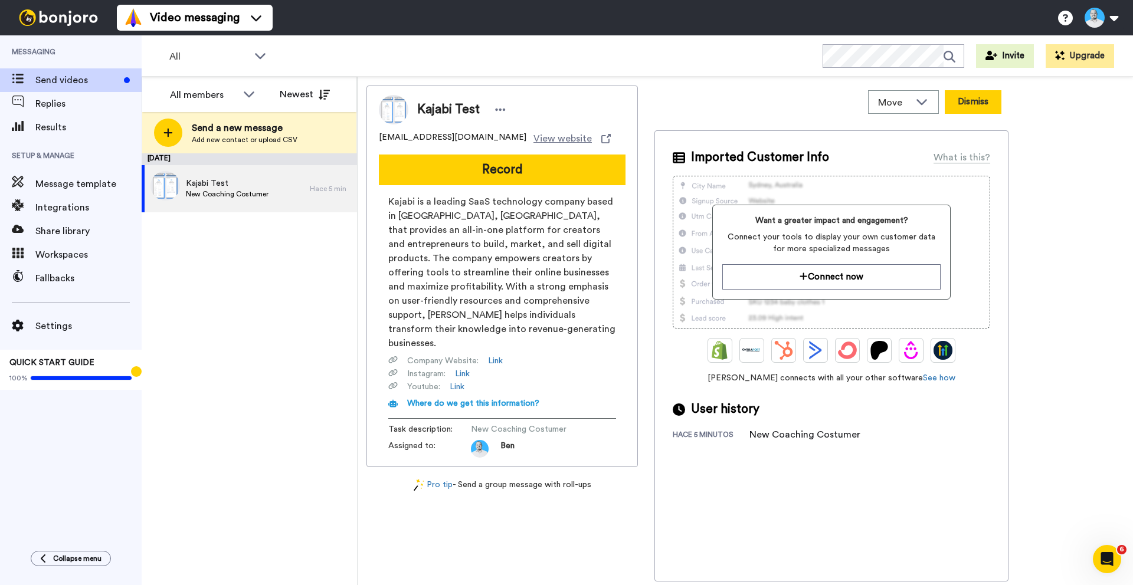
click at [986, 99] on button "Dismiss" at bounding box center [973, 102] width 57 height 24
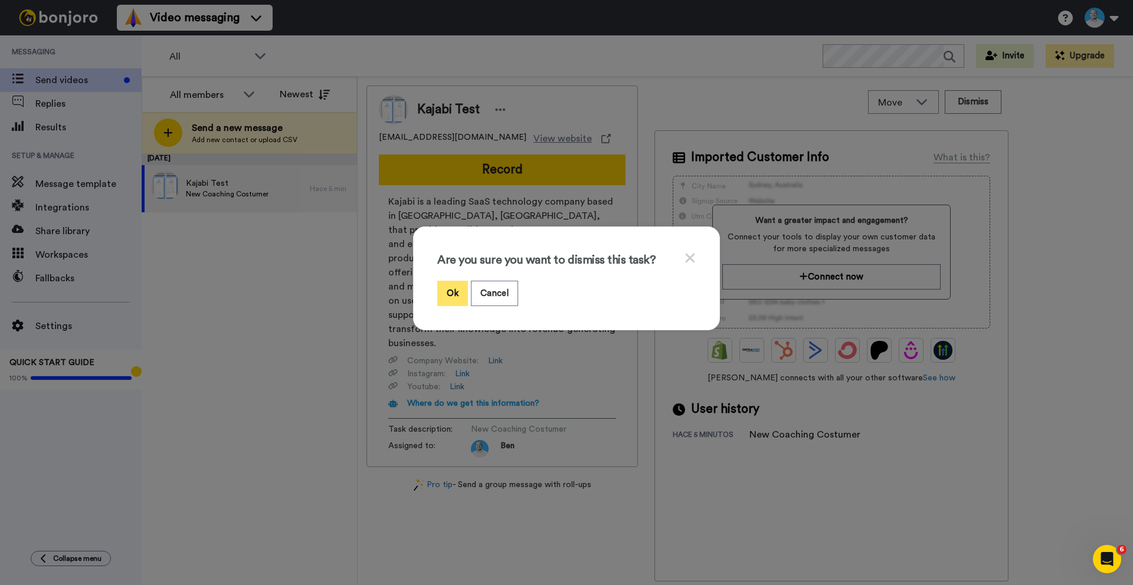
click at [444, 286] on button "Ok" at bounding box center [452, 293] width 31 height 25
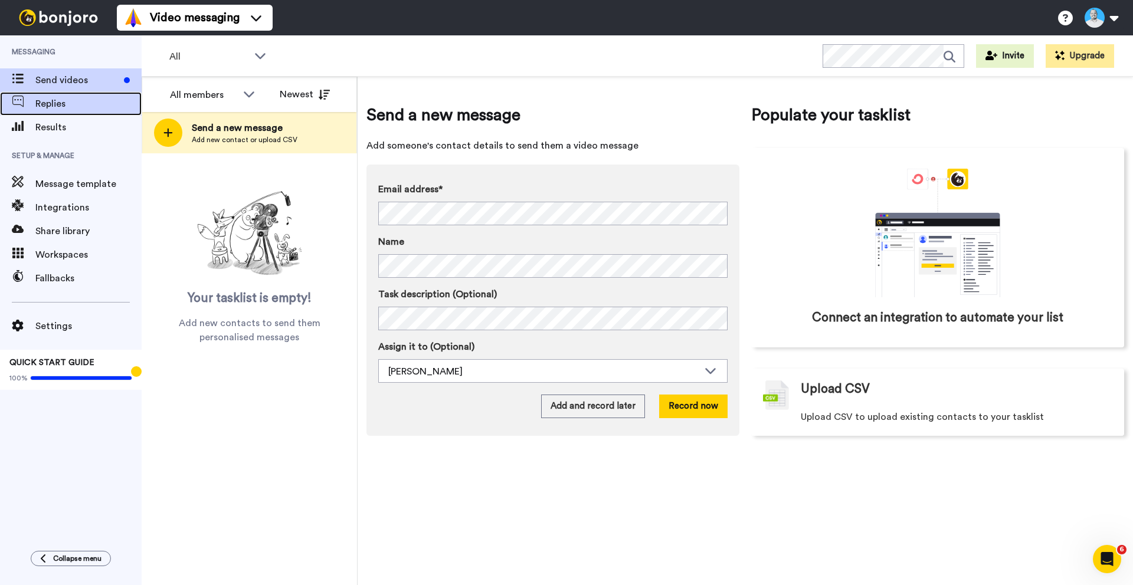
click at [49, 100] on span "Replies" at bounding box center [88, 104] width 106 height 14
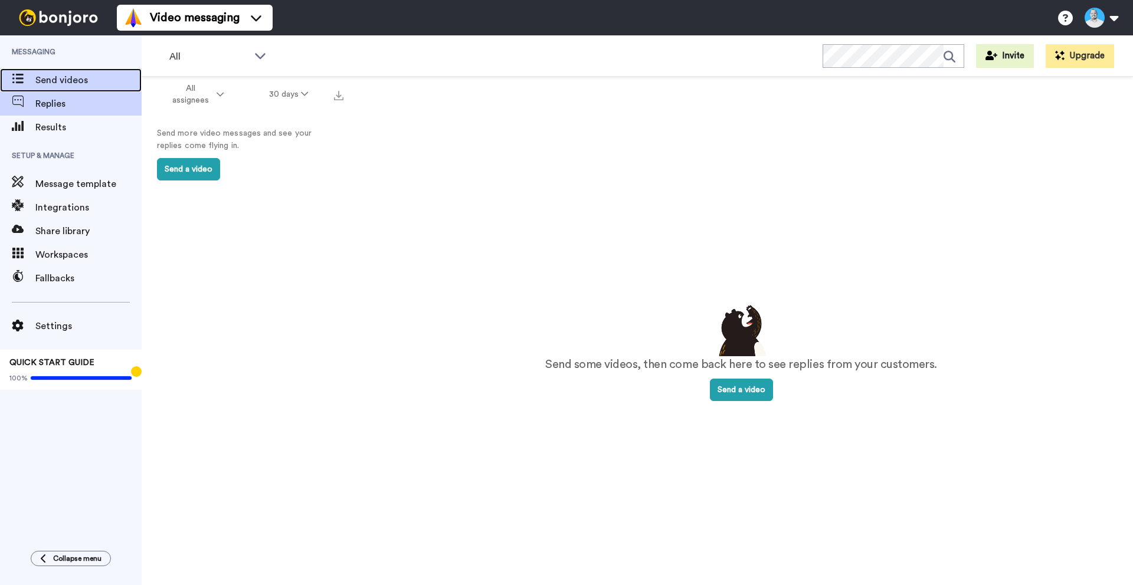
click at [67, 85] on span "Send videos" at bounding box center [88, 80] width 106 height 14
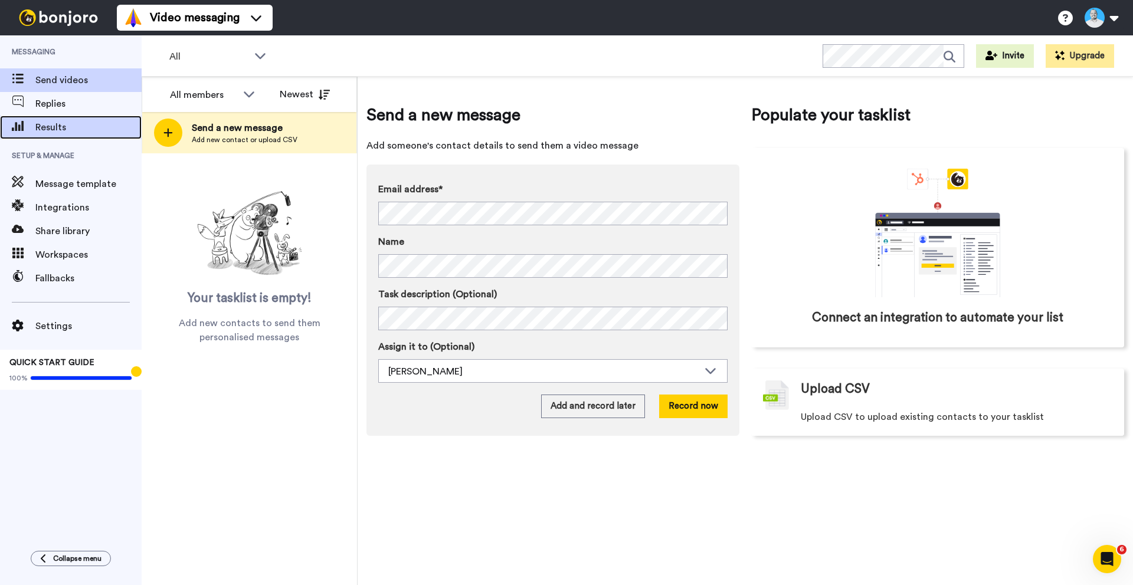
click at [66, 132] on span "Results" at bounding box center [88, 127] width 106 height 14
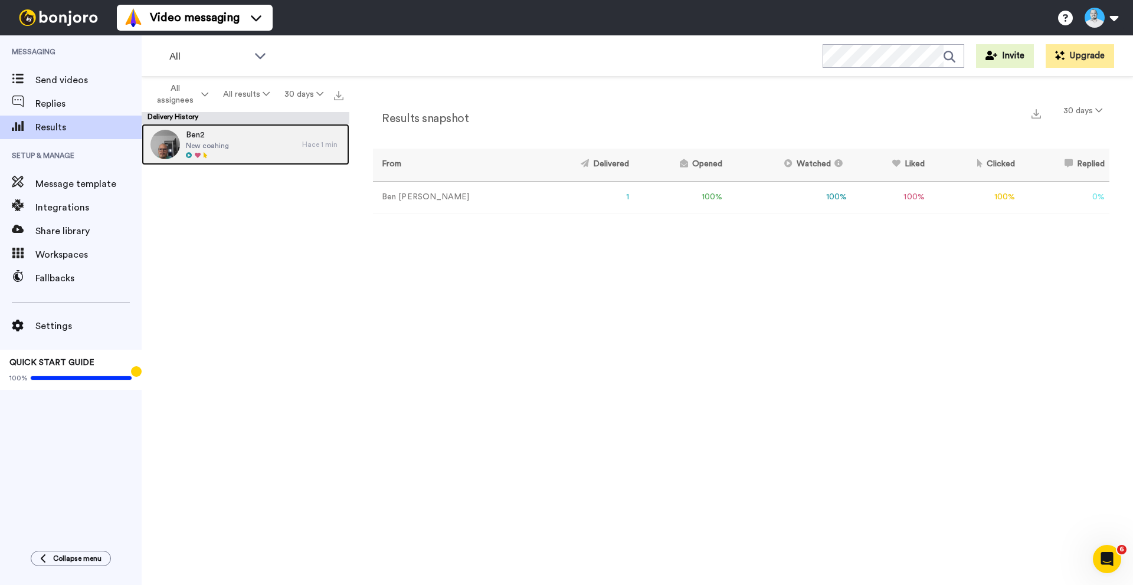
click at [237, 144] on div "Ben2 New coahing" at bounding box center [222, 144] width 161 height 41
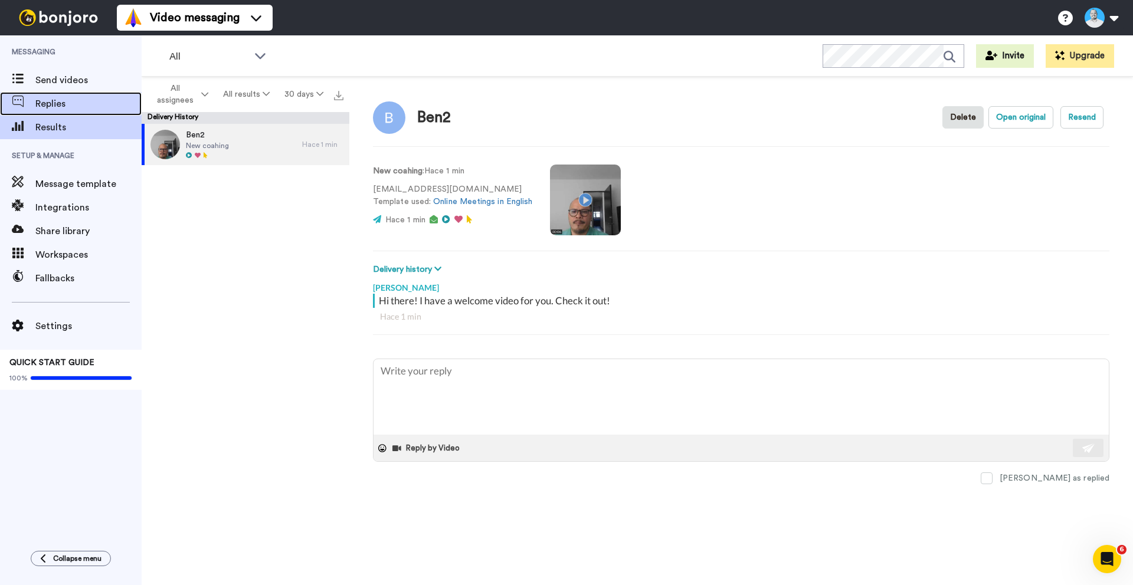
click at [77, 105] on span "Replies" at bounding box center [88, 104] width 106 height 14
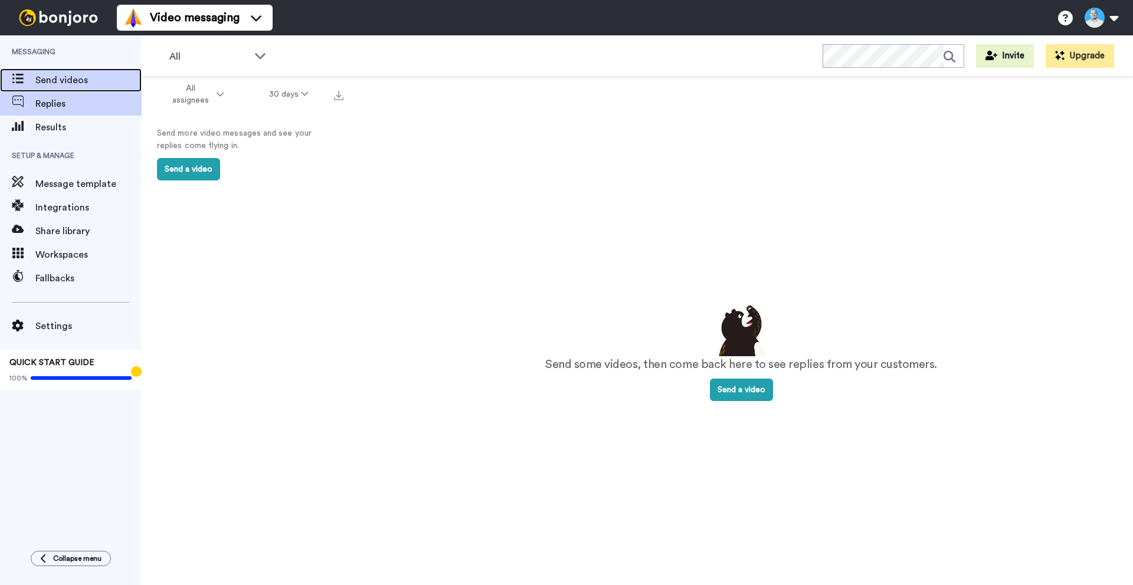
click at [70, 87] on div "Send videos" at bounding box center [71, 80] width 142 height 24
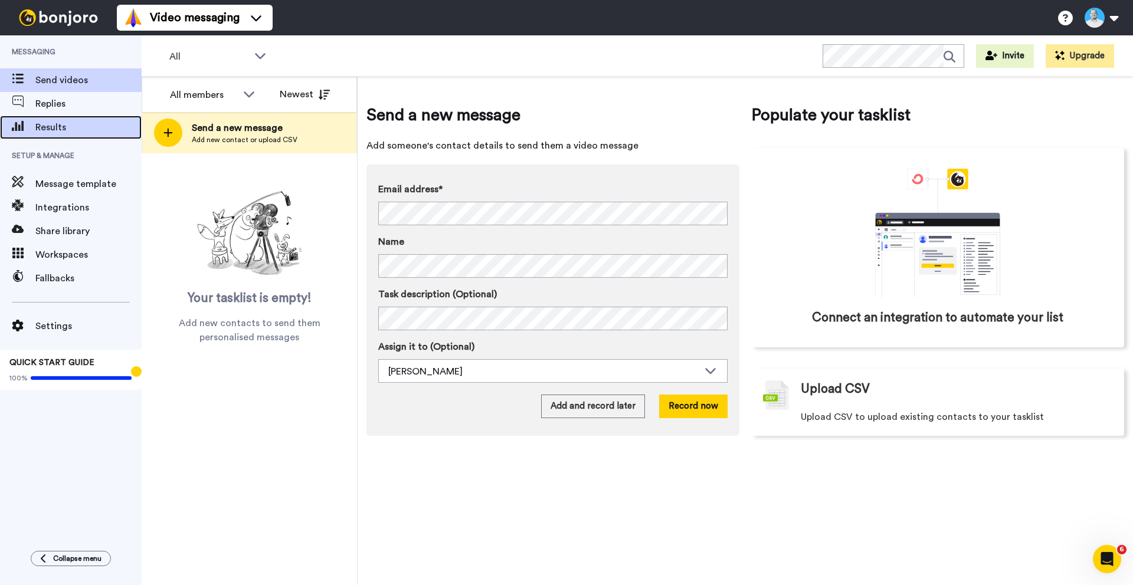
click at [68, 127] on span "Results" at bounding box center [88, 127] width 106 height 14
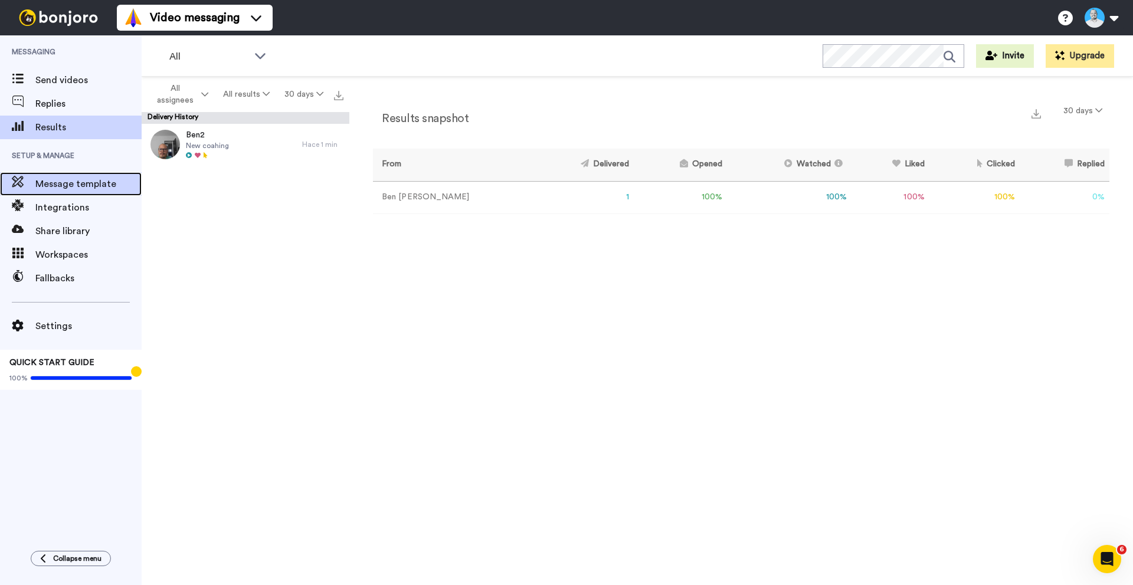
click at [61, 187] on span "Message template" at bounding box center [88, 184] width 106 height 14
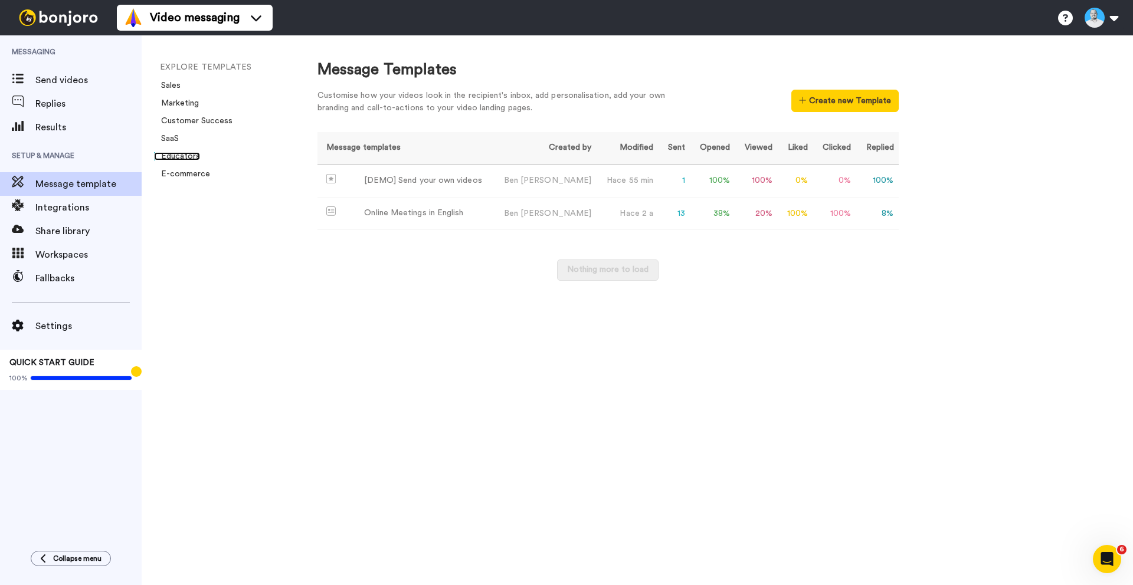
click at [184, 158] on link "Educators" at bounding box center [177, 156] width 46 height 8
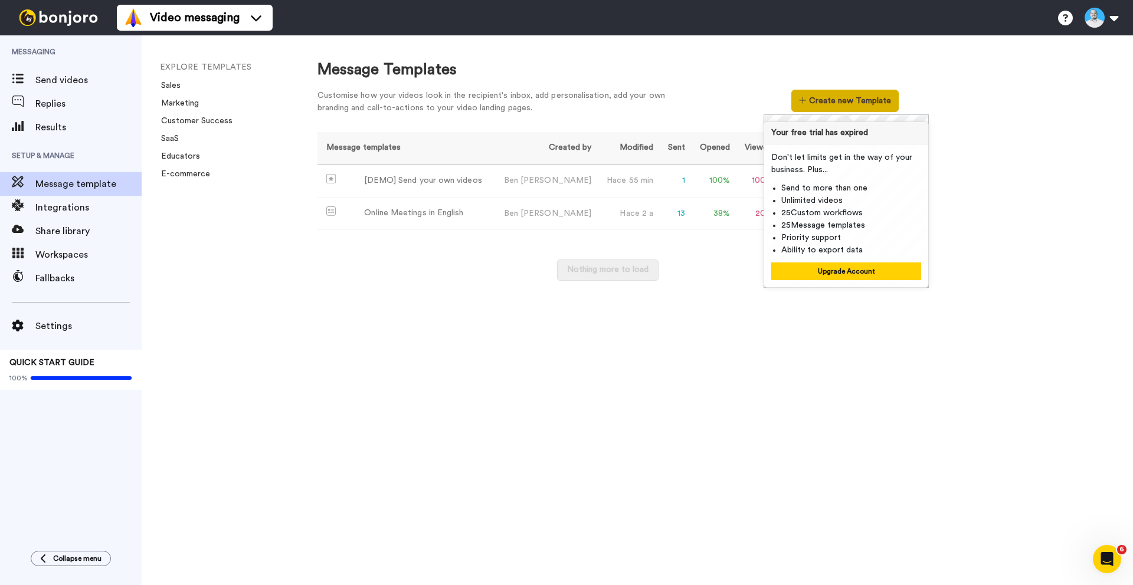
click at [837, 105] on button "Create new Template" at bounding box center [844, 101] width 107 height 22
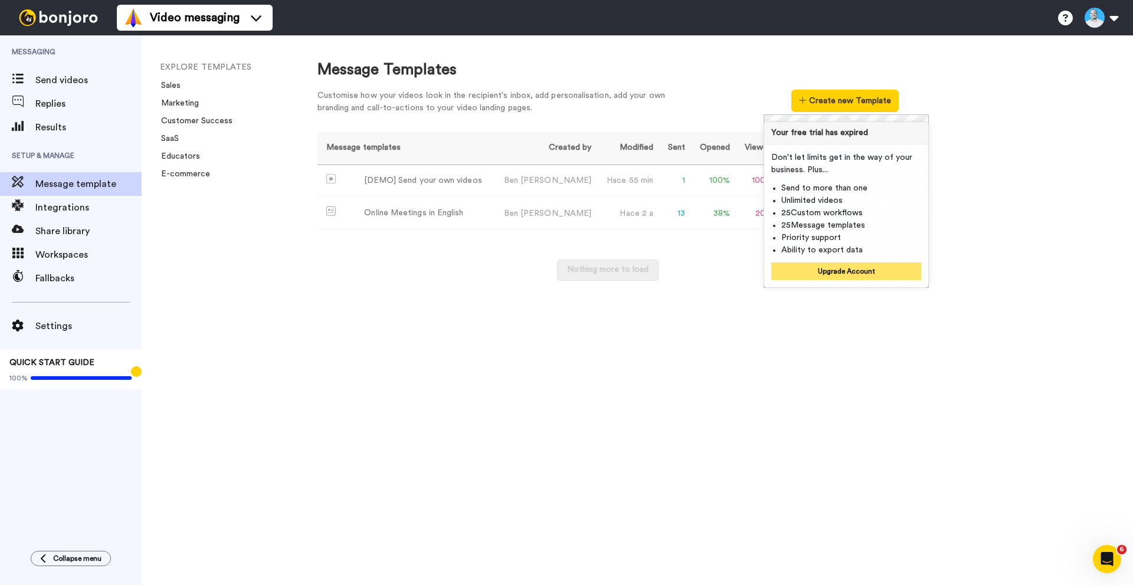
click at [840, 269] on button "Upgrade Account" at bounding box center [846, 272] width 150 height 18
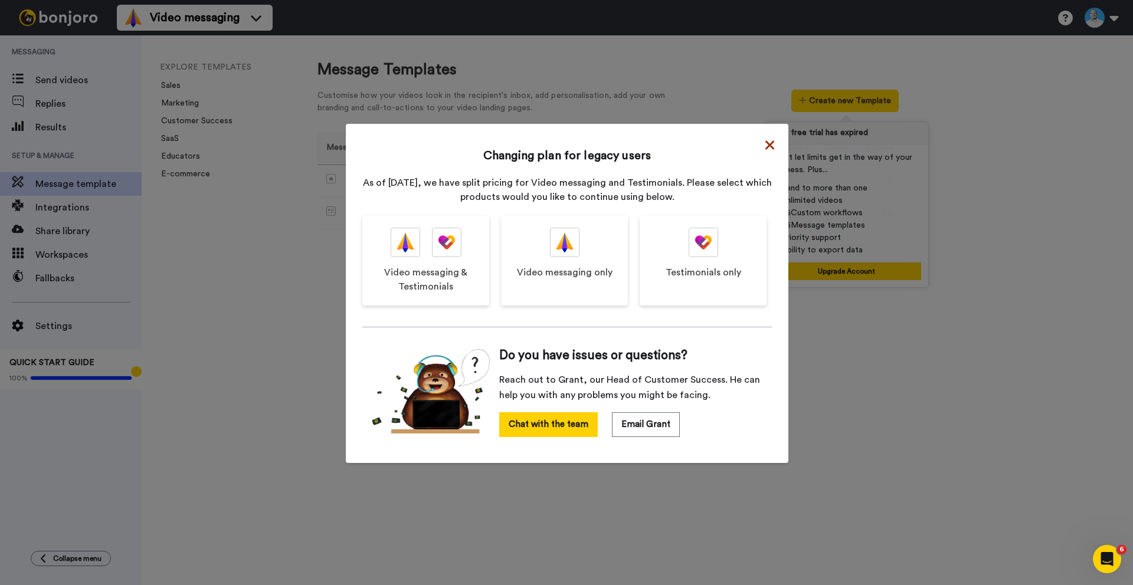
click at [766, 148] on icon at bounding box center [770, 145] width 9 height 14
